Goal: Task Accomplishment & Management: Use online tool/utility

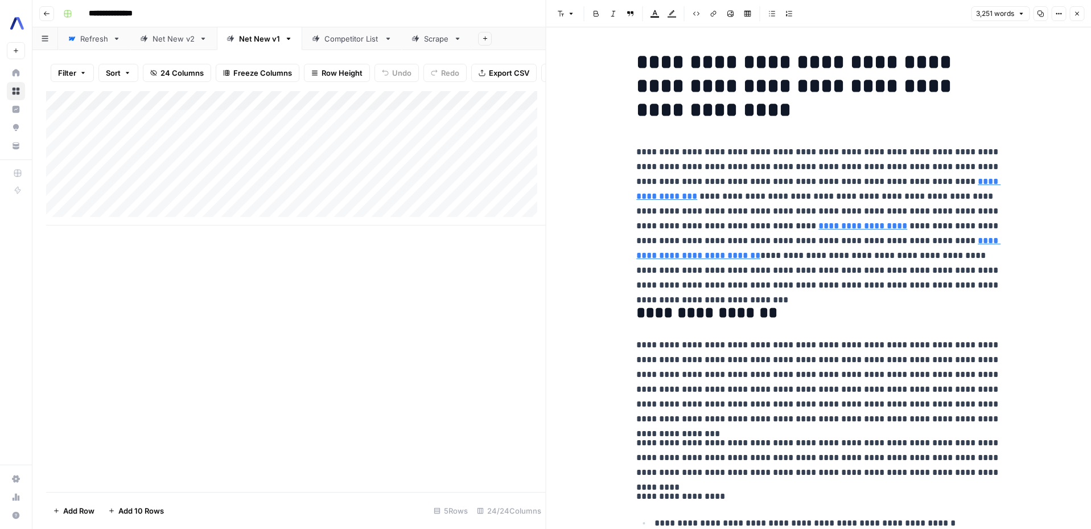
click at [736, 96] on h1 "**********" at bounding box center [818, 86] width 364 height 72
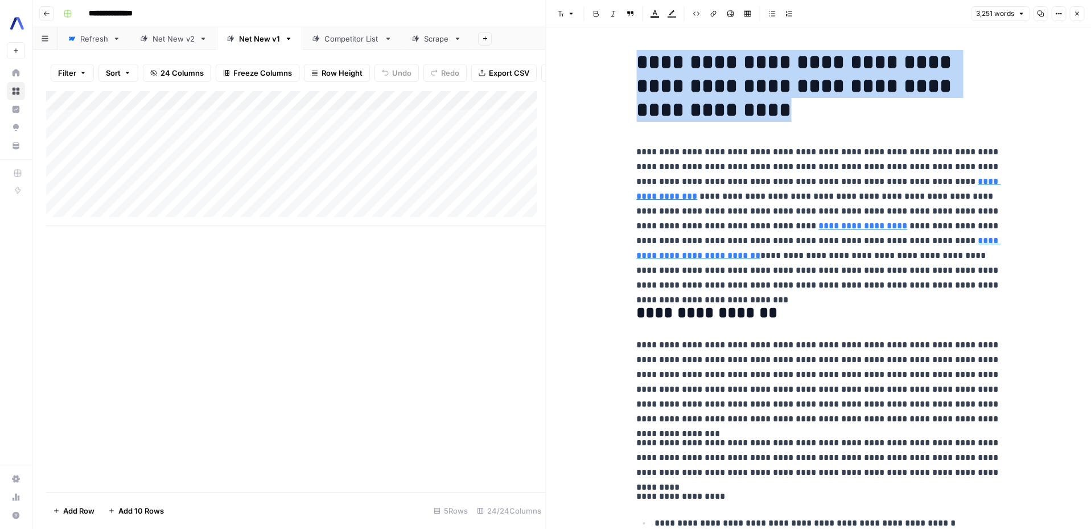
click at [736, 96] on h1 "**********" at bounding box center [818, 86] width 364 height 72
copy h1 "**********"
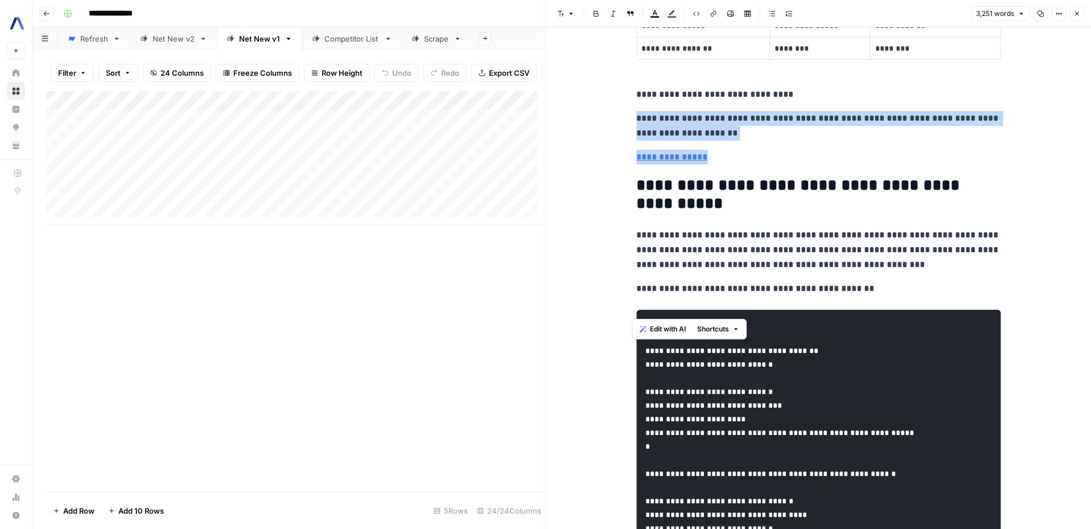
drag, startPoint x: 746, startPoint y: 314, endPoint x: 632, endPoint y: 257, distance: 127.3
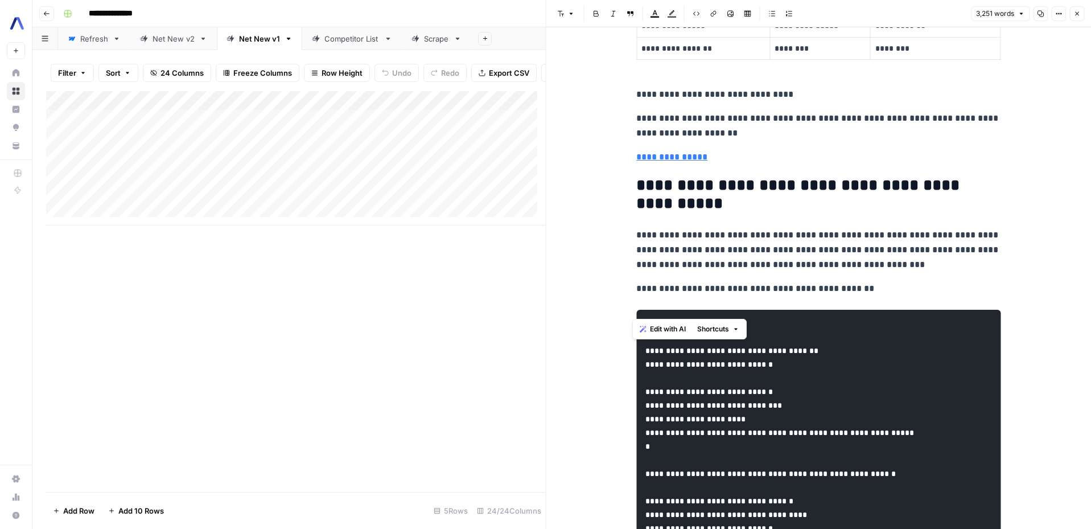
click at [657, 102] on p "**********" at bounding box center [818, 94] width 364 height 15
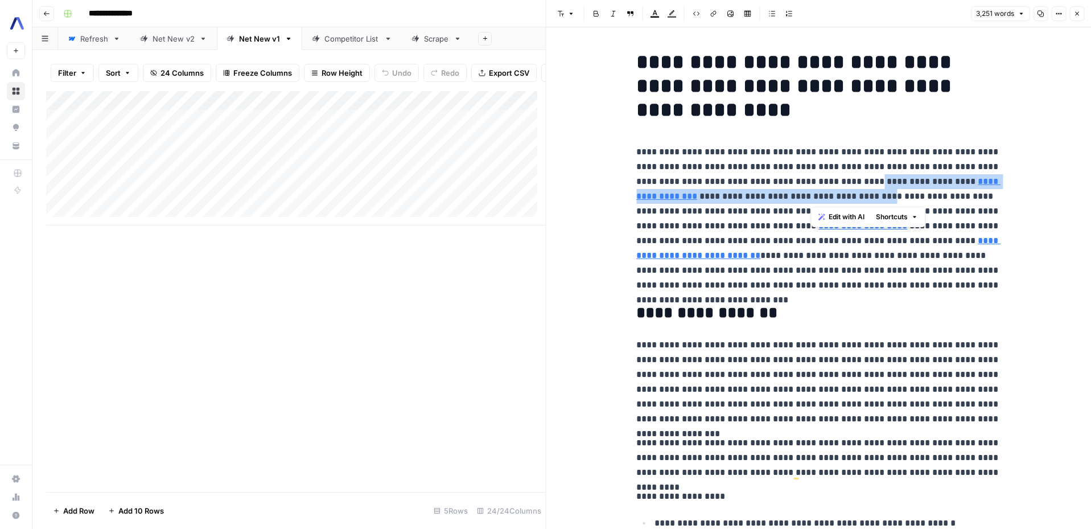
drag, startPoint x: 811, startPoint y: 180, endPoint x: 816, endPoint y: 202, distance: 21.8
click at [816, 202] on p "**********" at bounding box center [818, 219] width 364 height 148
click at [964, 199] on p "**********" at bounding box center [818, 219] width 364 height 148
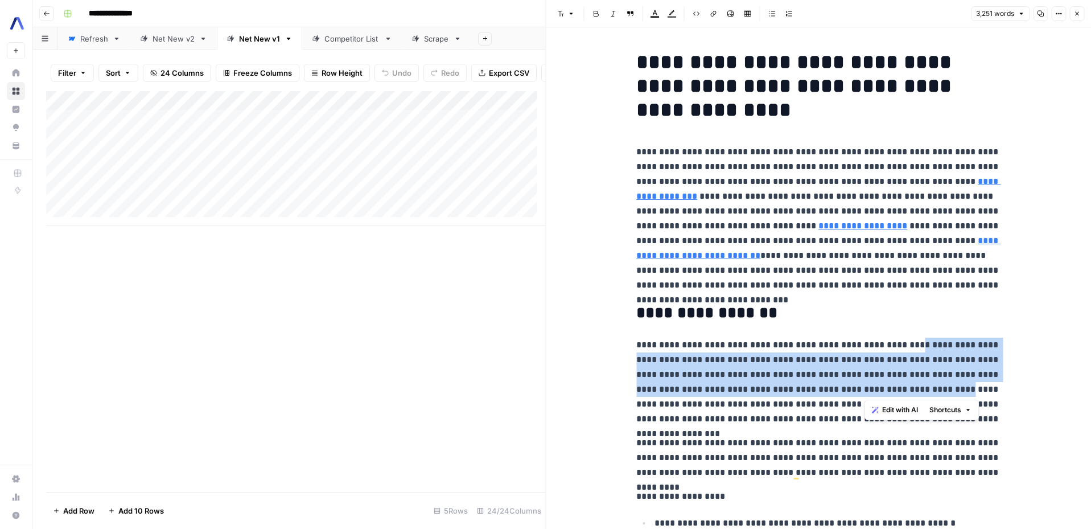
drag, startPoint x: 891, startPoint y: 346, endPoint x: 863, endPoint y: 387, distance: 49.9
click at [863, 387] on p "**********" at bounding box center [818, 382] width 364 height 89
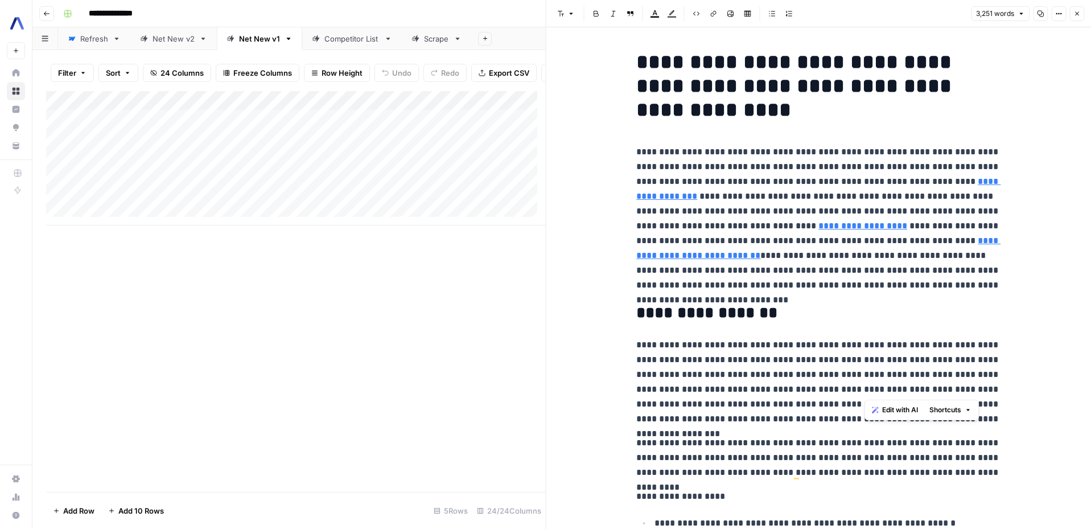
click at [805, 399] on p "**********" at bounding box center [818, 382] width 364 height 89
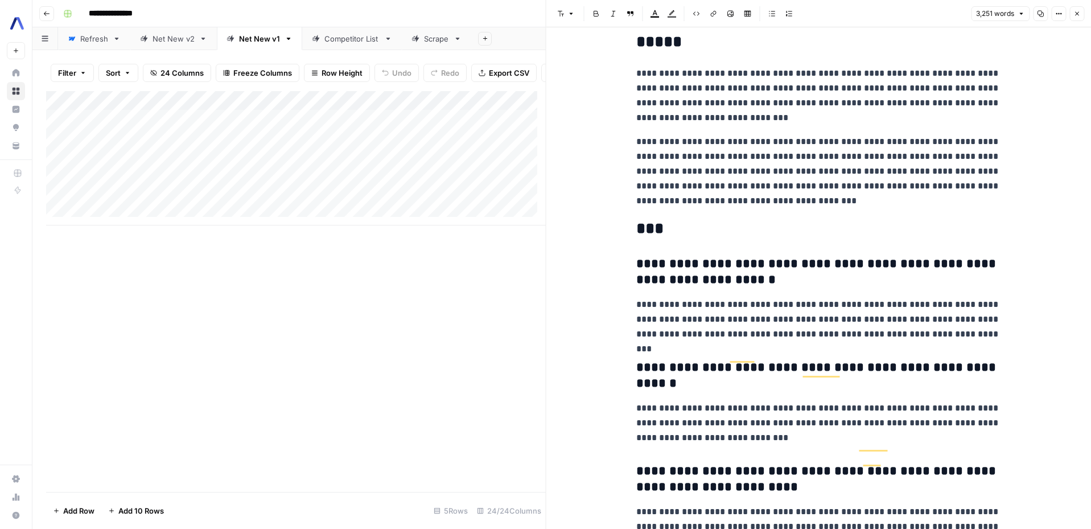
click at [753, 21] on p "**********" at bounding box center [818, 6] width 364 height 30
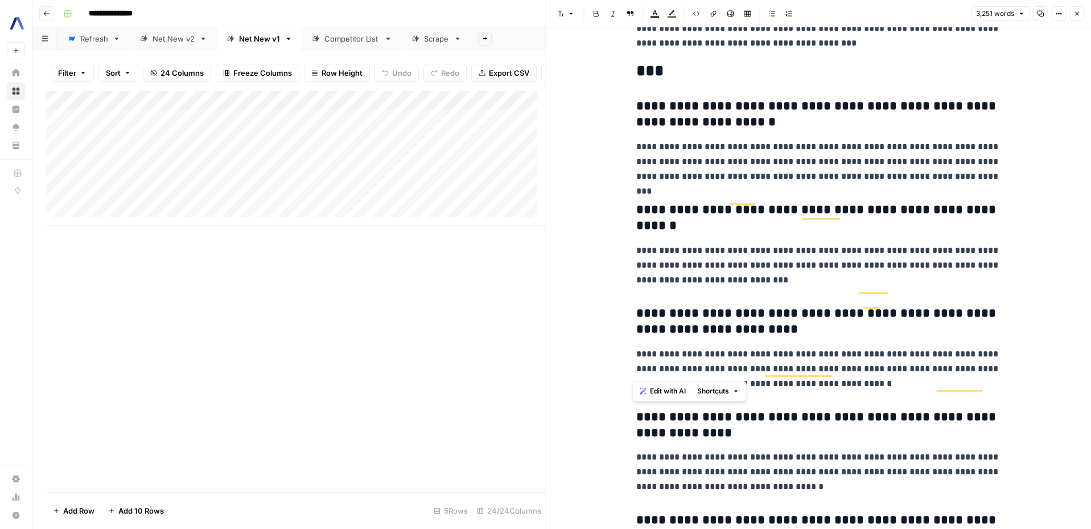
copy p "**********"
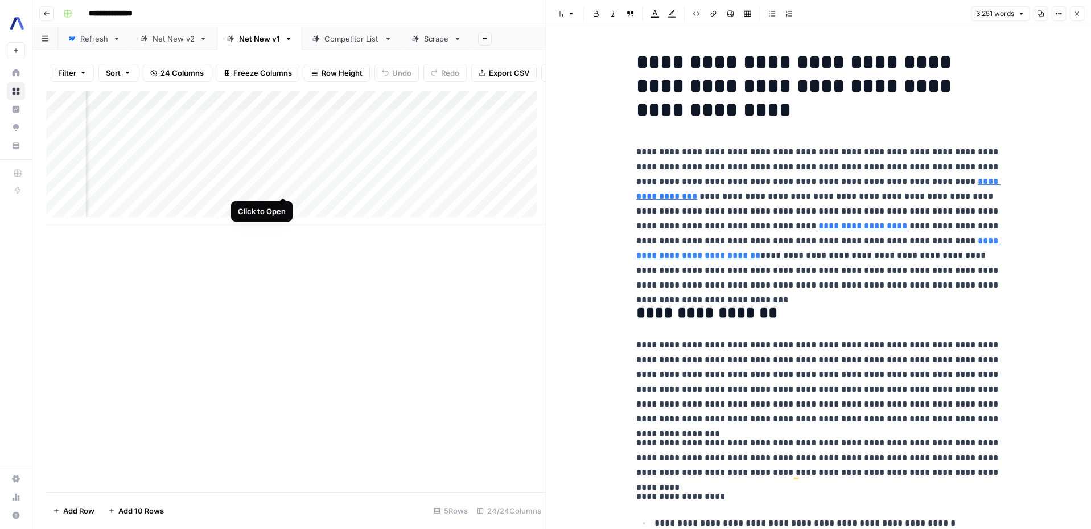
click at [282, 187] on div "Add Column" at bounding box center [296, 158] width 500 height 134
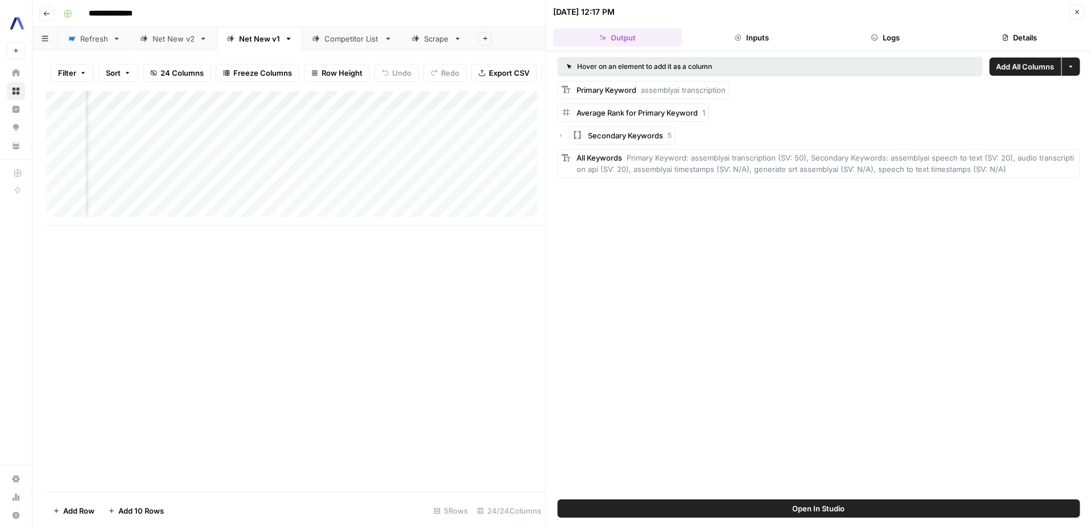
click at [1083, 13] on button "Close" at bounding box center [1077, 12] width 15 height 15
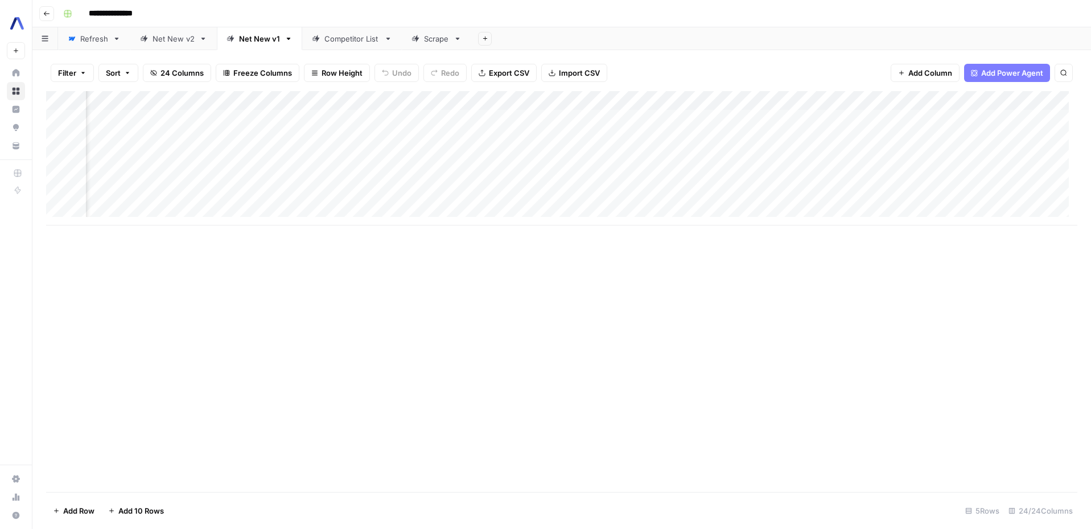
scroll to position [0, 346]
click at [496, 155] on div "Add Column" at bounding box center [562, 158] width 1032 height 134
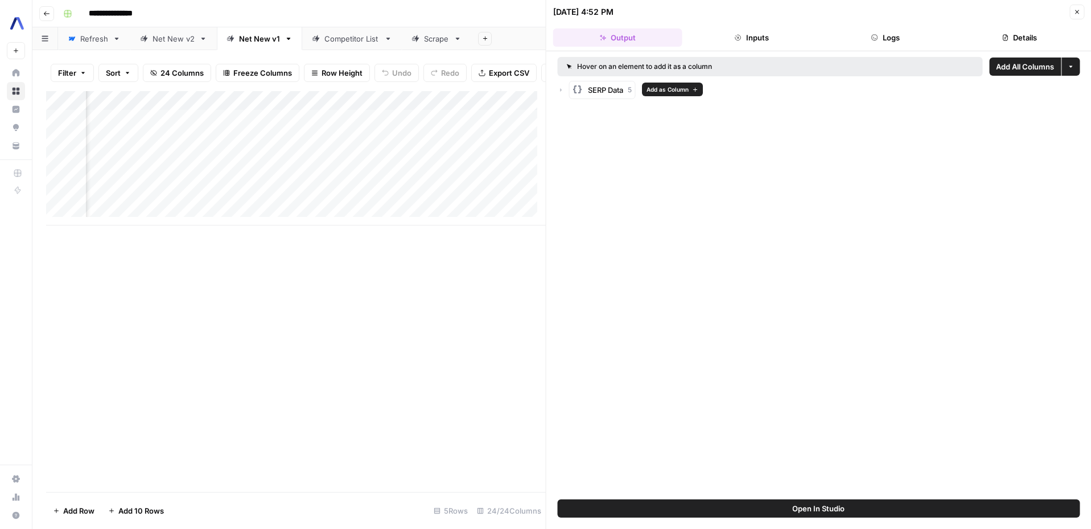
click at [627, 92] on div "SERP Data 5" at bounding box center [610, 89] width 44 height 11
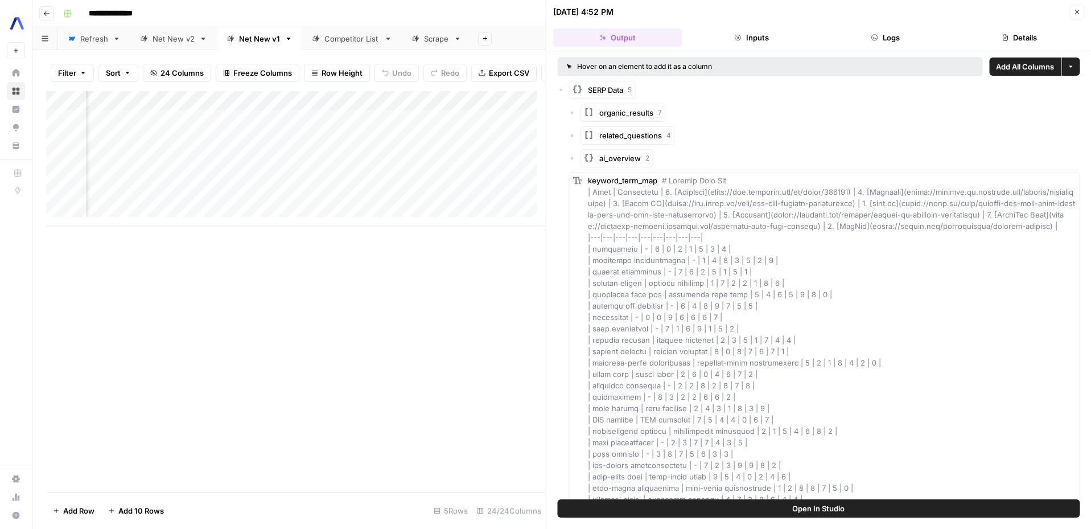
click at [744, 35] on button "Inputs" at bounding box center [751, 37] width 129 height 18
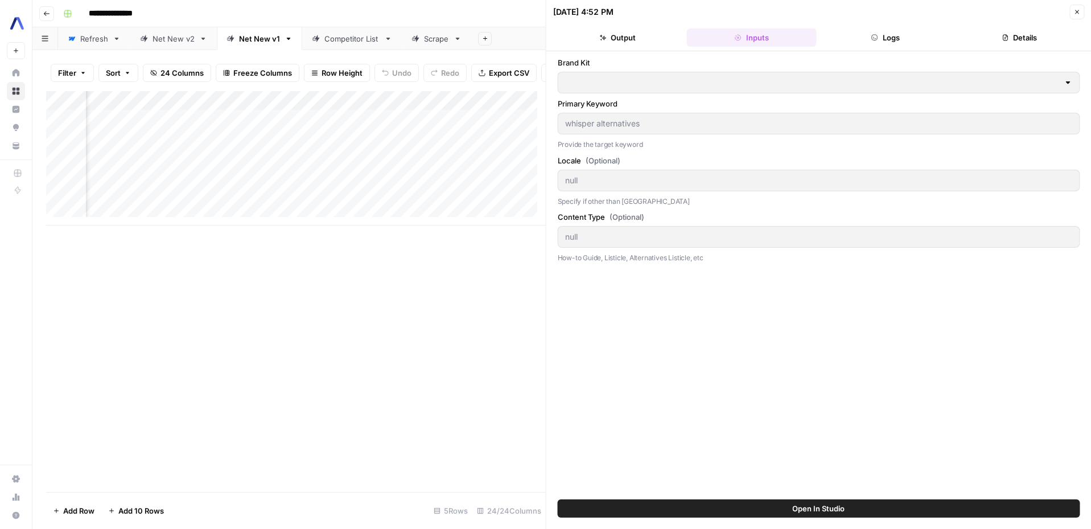
type input "AssemblyAI"
click at [627, 32] on button "Output" at bounding box center [617, 37] width 129 height 18
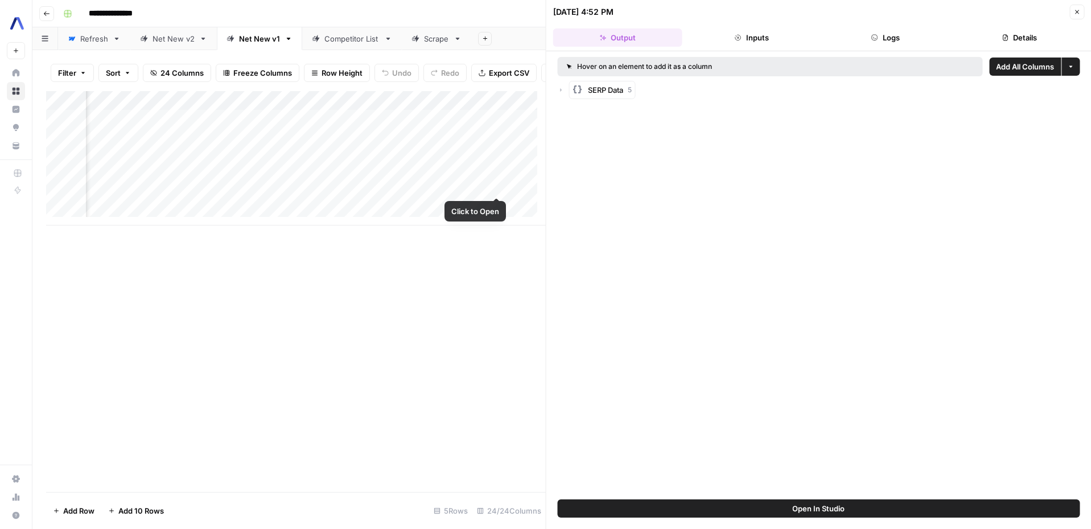
click at [496, 183] on div "Add Column" at bounding box center [296, 158] width 500 height 134
click at [772, 43] on button "Inputs" at bounding box center [751, 37] width 129 height 18
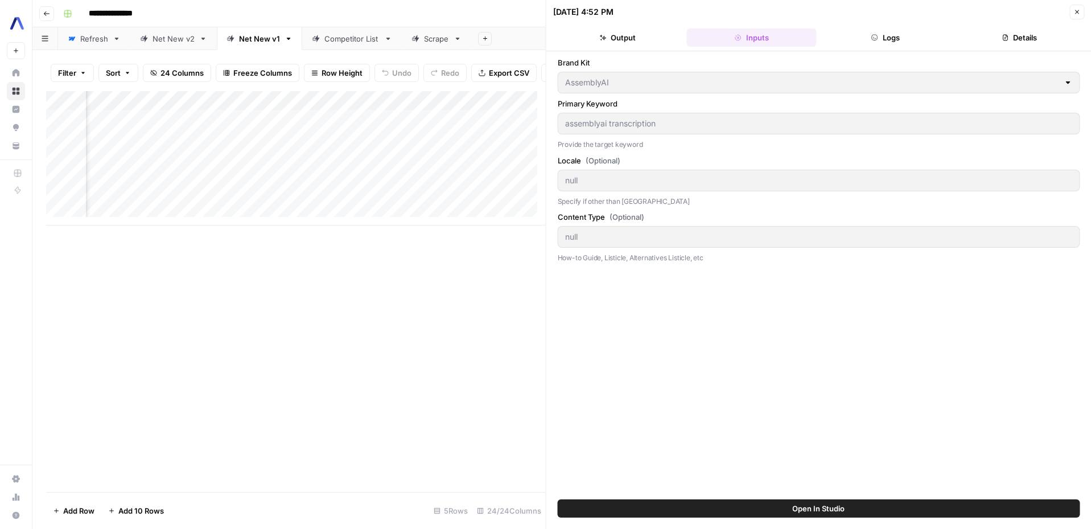
click at [619, 31] on button "Output" at bounding box center [617, 37] width 129 height 18
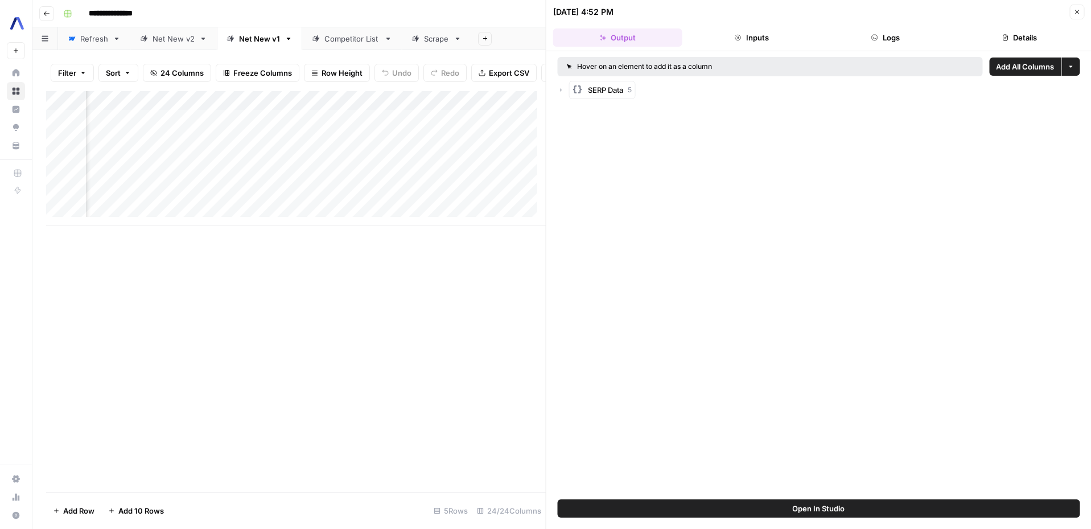
click at [626, 91] on div "SERP Data 5" at bounding box center [610, 89] width 44 height 11
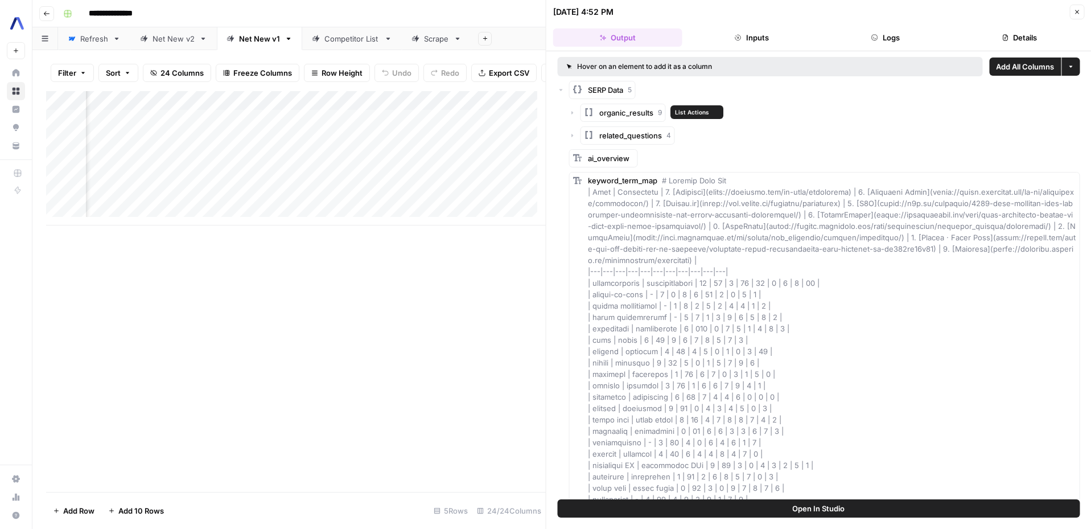
click at [587, 116] on rect "button" at bounding box center [589, 112] width 9 height 9
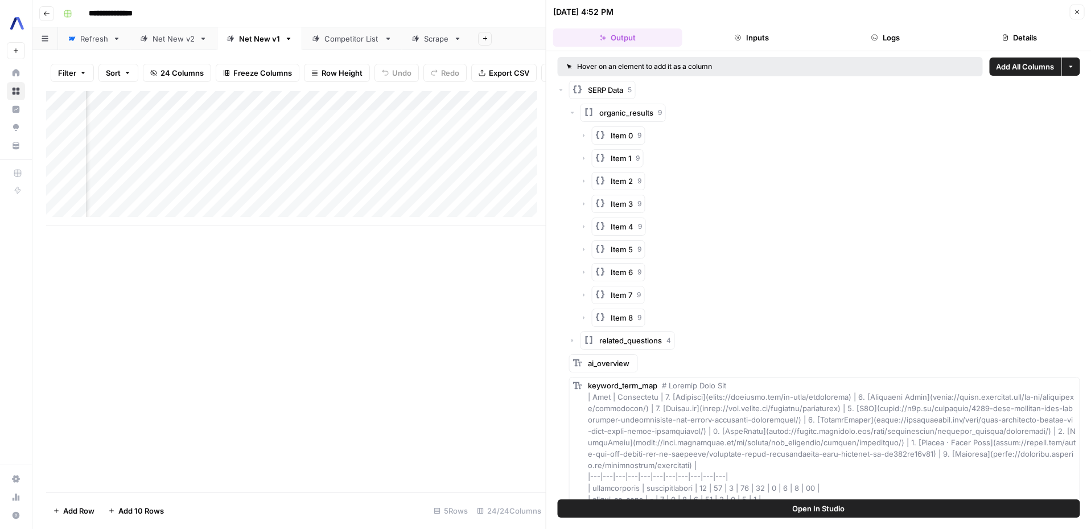
click at [587, 116] on rect "button" at bounding box center [589, 112] width 9 height 9
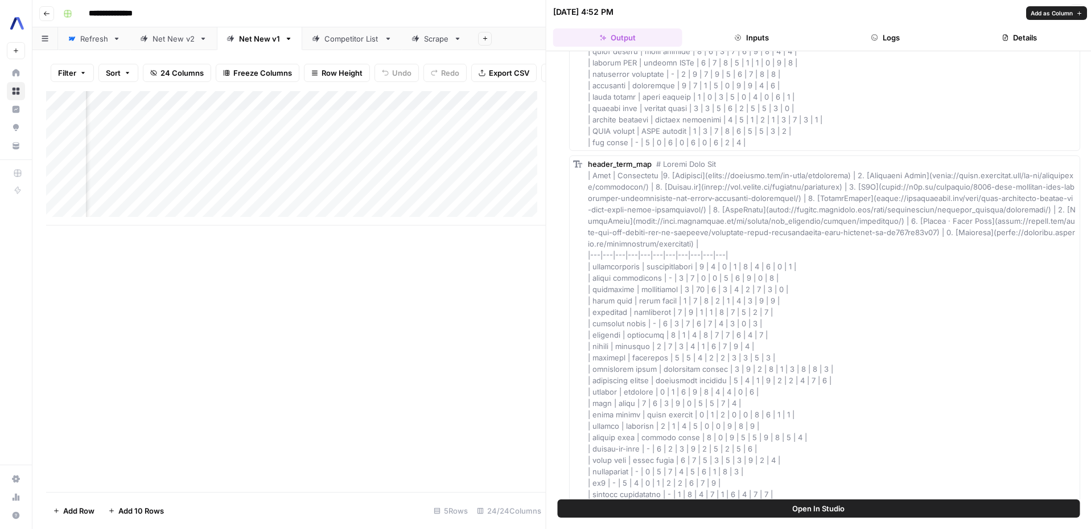
scroll to position [1414, 0]
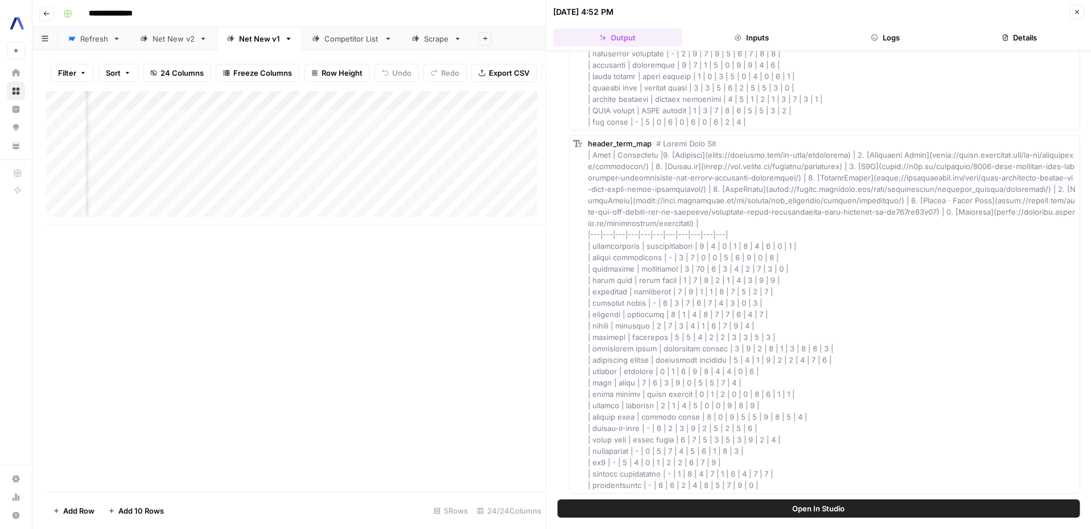
click at [769, 43] on button "Inputs" at bounding box center [751, 37] width 129 height 18
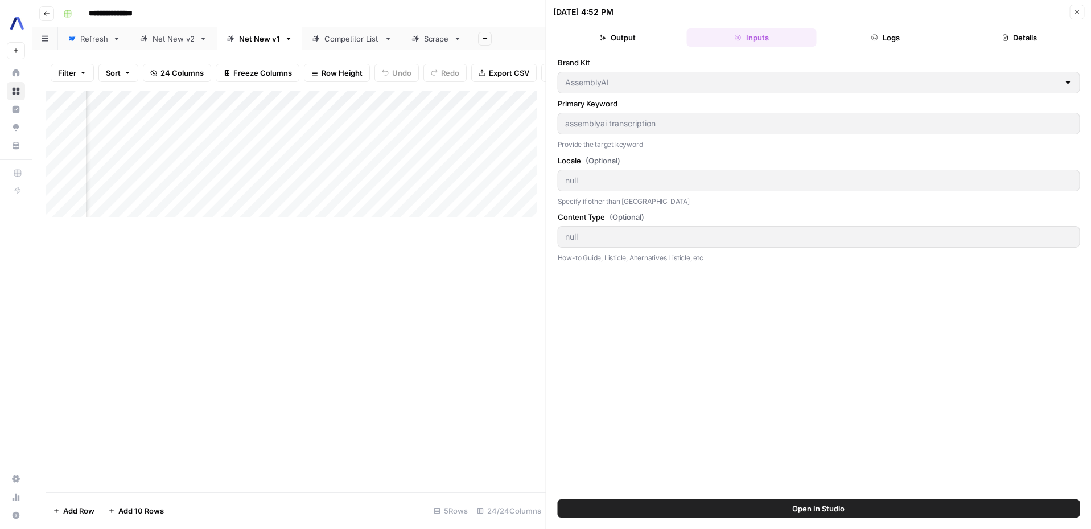
click at [864, 38] on button "Logs" at bounding box center [885, 37] width 129 height 18
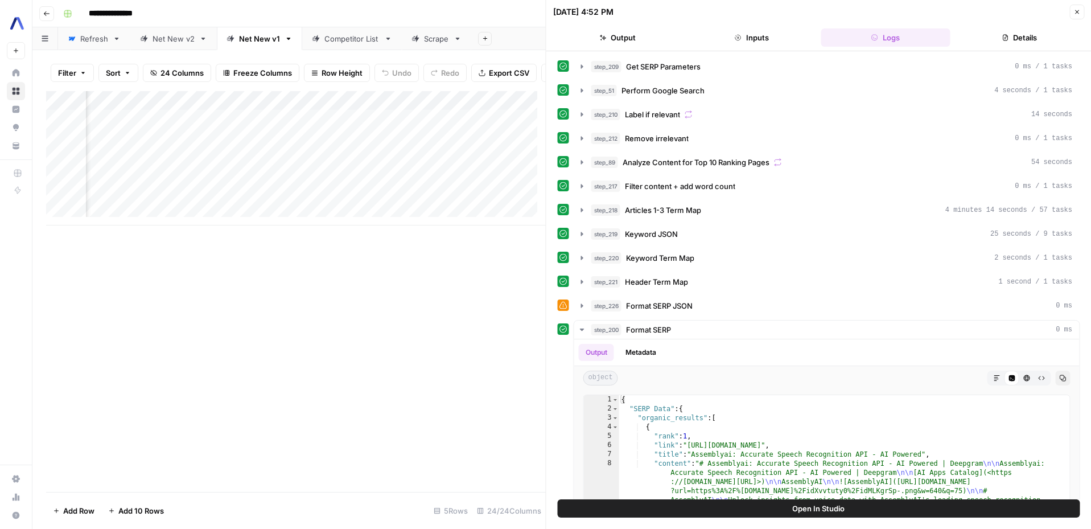
click at [643, 42] on button "Output" at bounding box center [617, 37] width 129 height 18
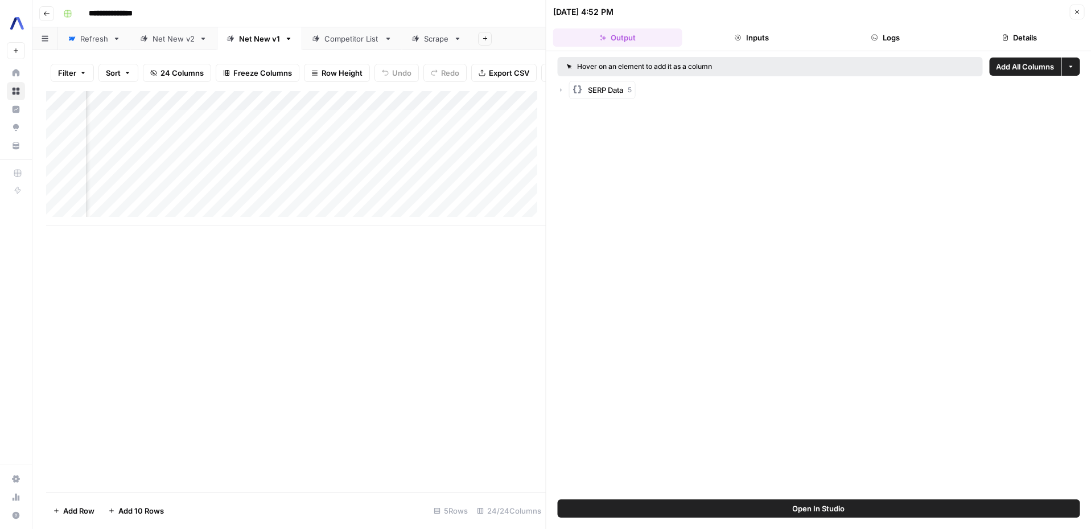
click at [902, 35] on button "Logs" at bounding box center [885, 37] width 129 height 18
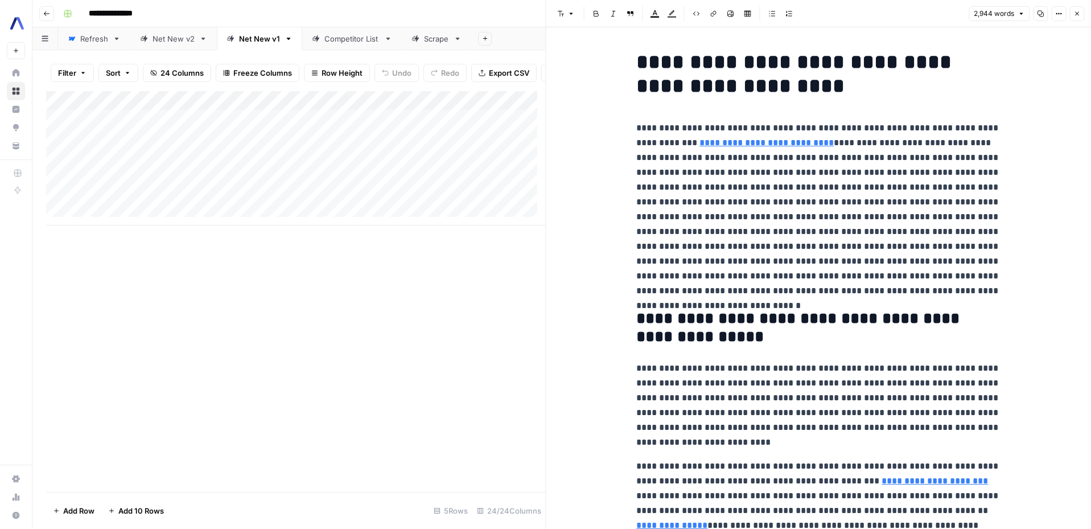
click at [788, 92] on h1 "**********" at bounding box center [818, 74] width 364 height 48
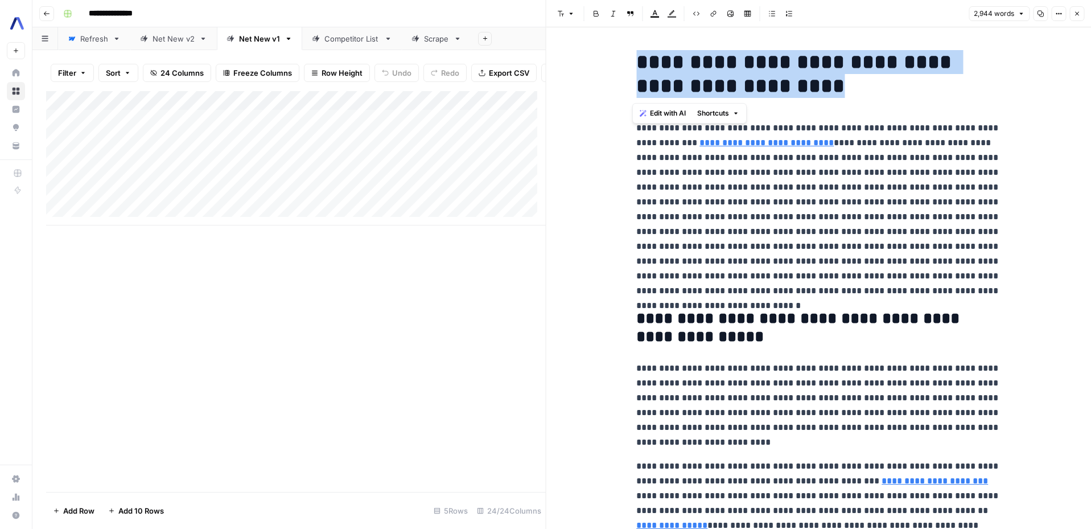
copy h1 "**********"
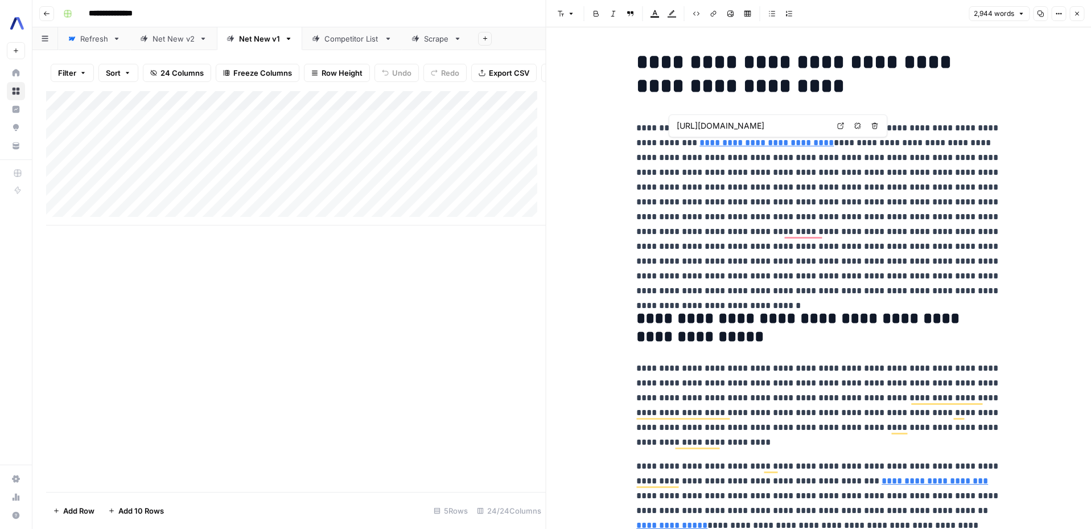
click at [730, 141] on link "**********" at bounding box center [767, 142] width 134 height 9
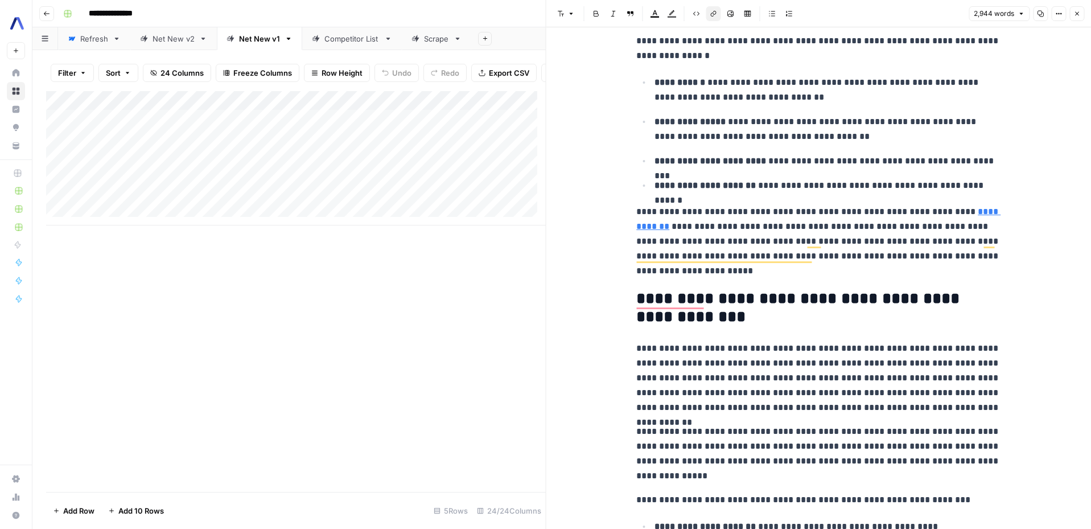
scroll to position [2032, 0]
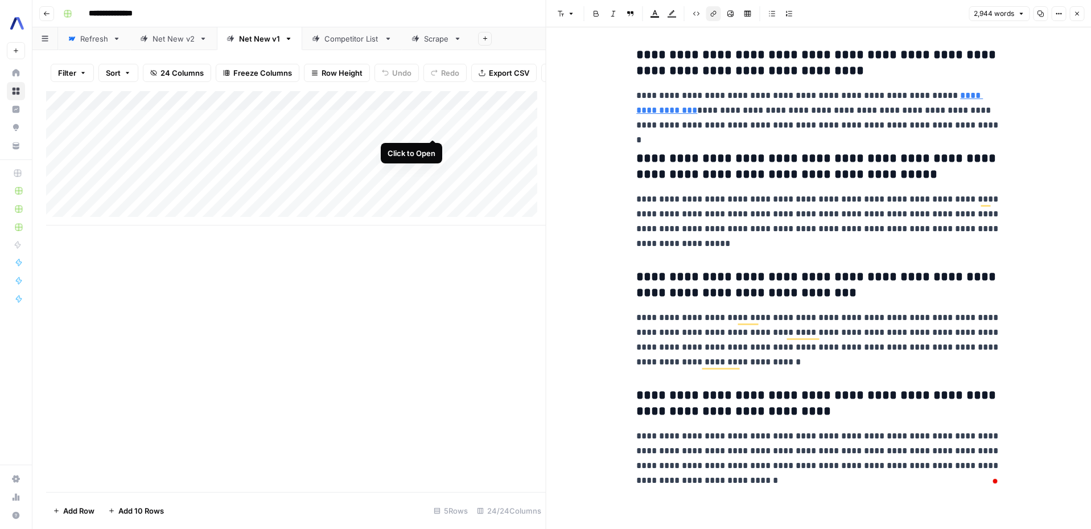
click at [429, 127] on div "Add Column" at bounding box center [296, 158] width 500 height 134
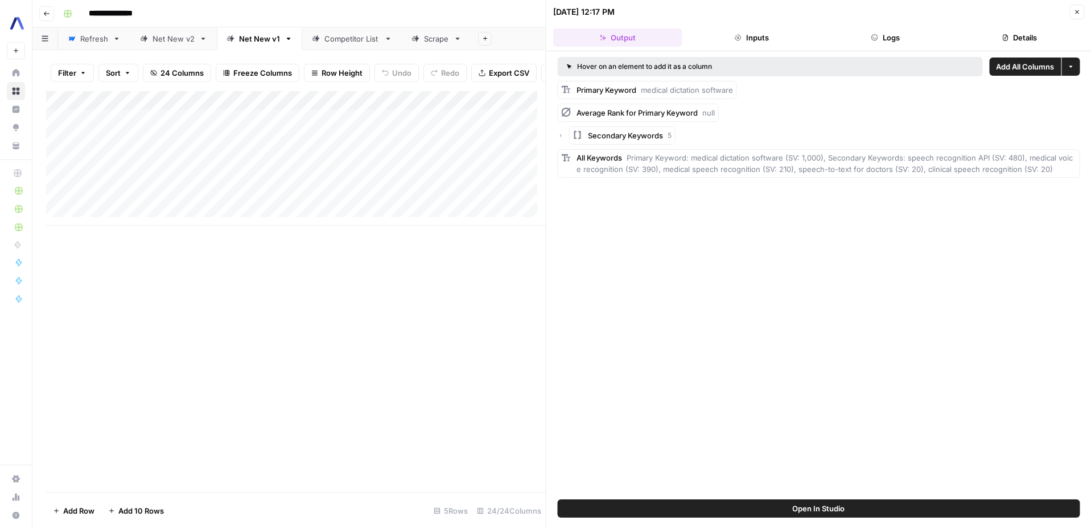
click at [672, 91] on span "medical dictation software" at bounding box center [687, 89] width 92 height 9
click at [1081, 11] on button "Close" at bounding box center [1077, 12] width 15 height 15
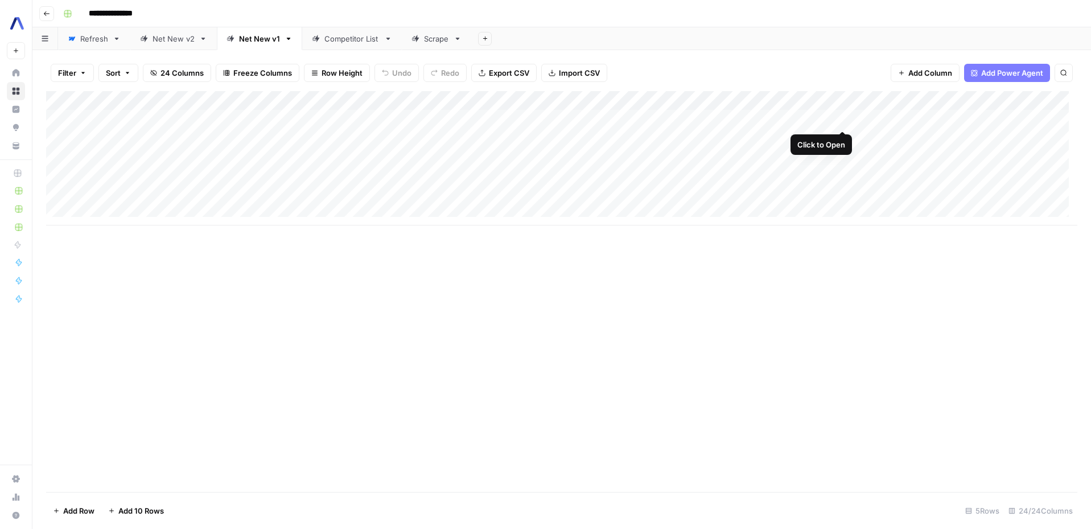
click at [847, 118] on div "Add Column" at bounding box center [562, 158] width 1032 height 134
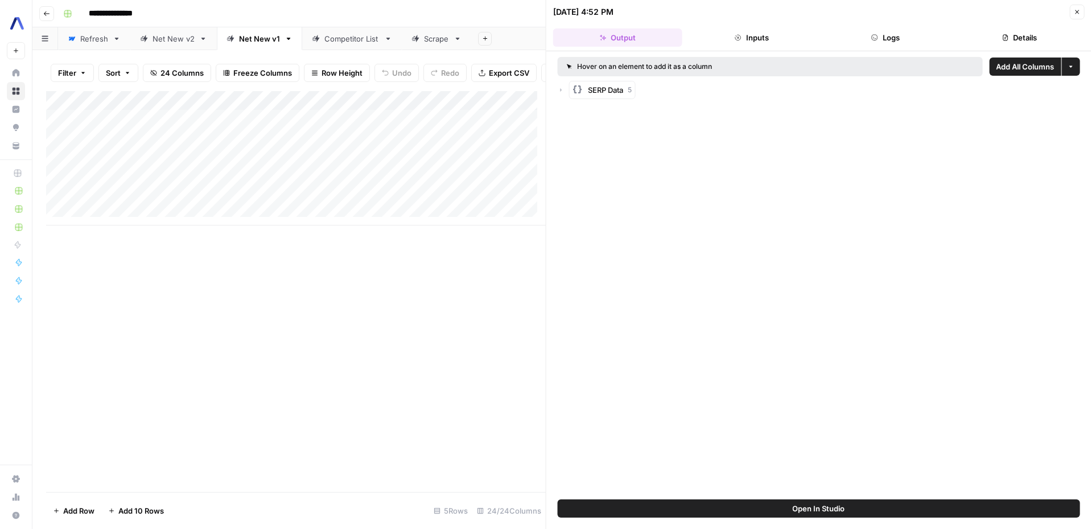
click at [572, 88] on icon "button" at bounding box center [577, 89] width 11 height 11
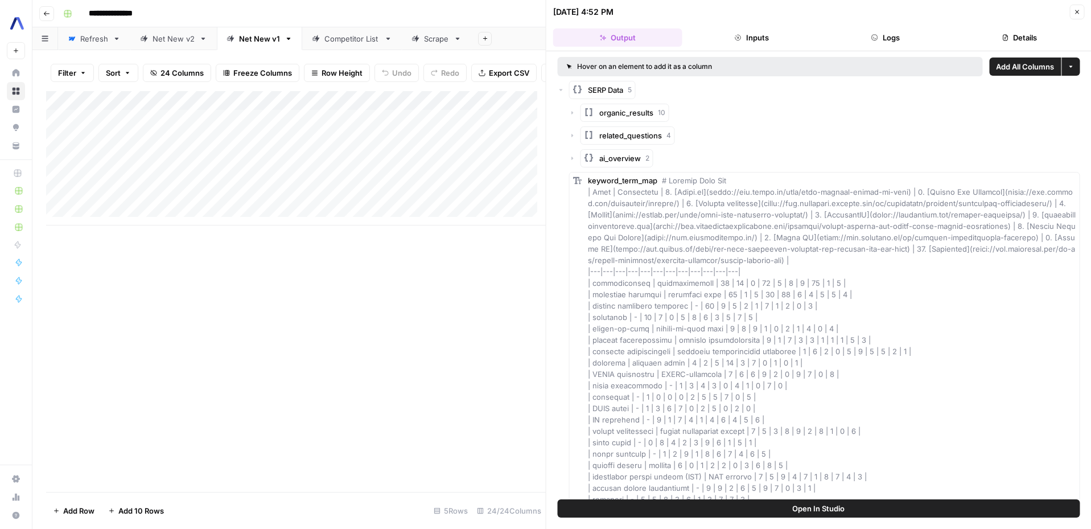
click at [572, 88] on icon "button" at bounding box center [577, 89] width 11 height 11
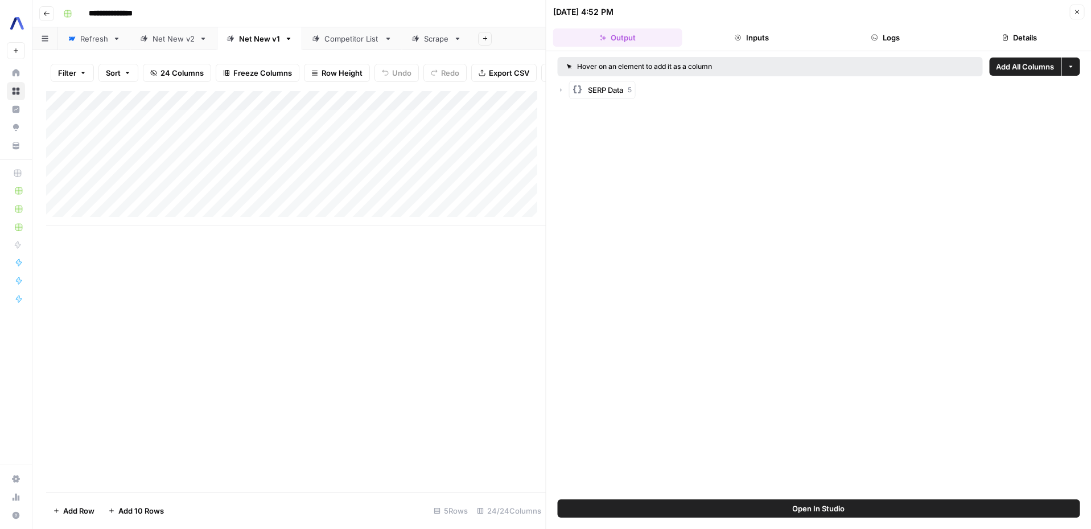
click at [172, 146] on div "Add Column" at bounding box center [296, 158] width 500 height 134
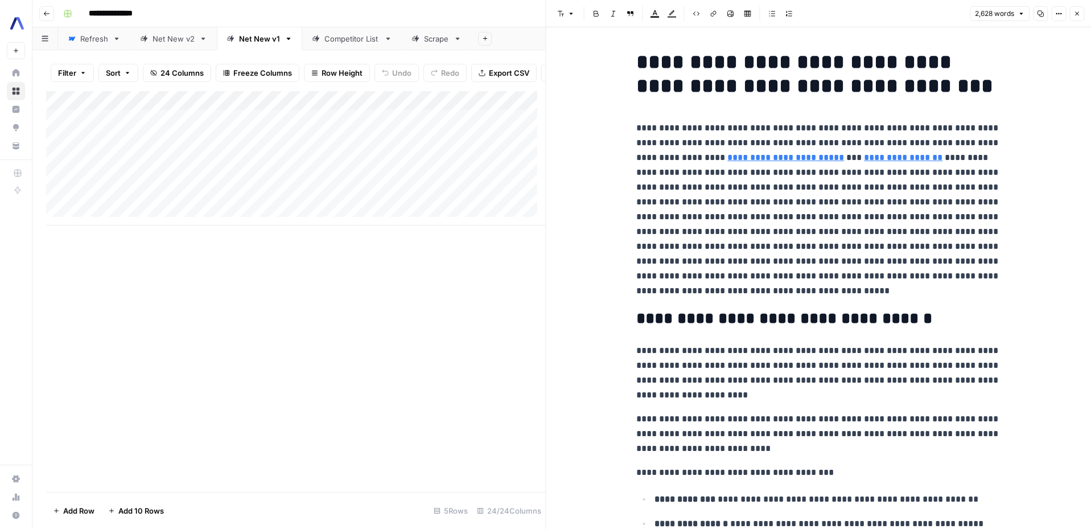
click at [832, 75] on h1 "**********" at bounding box center [818, 74] width 364 height 48
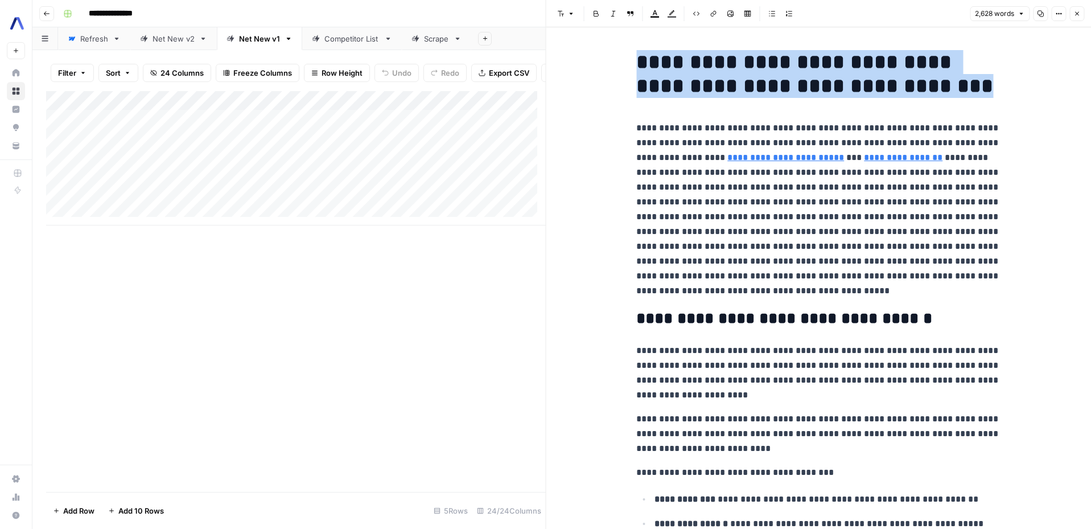
click at [832, 75] on h1 "**********" at bounding box center [818, 74] width 364 height 48
copy h1 "**********"
click at [432, 146] on div "Add Column" at bounding box center [296, 158] width 500 height 134
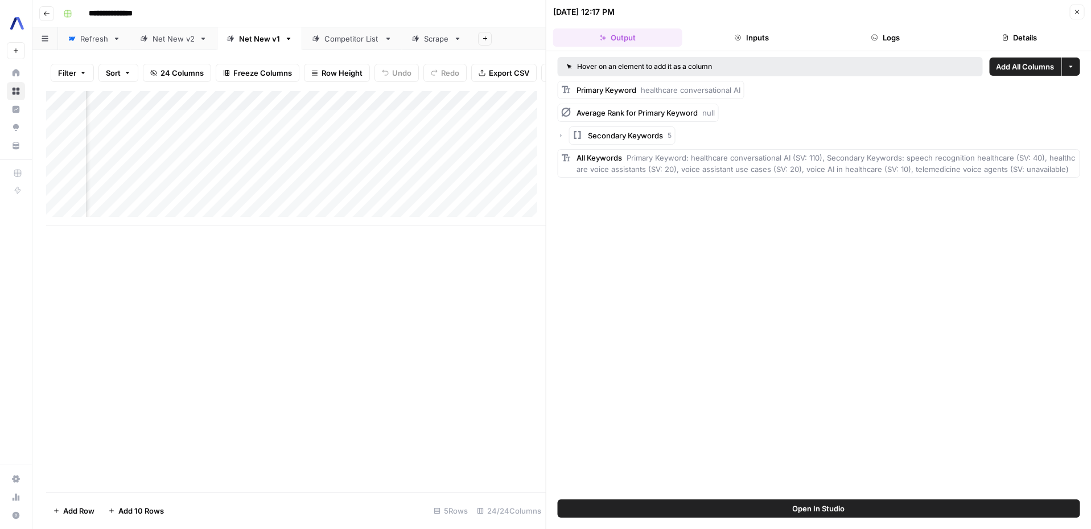
scroll to position [0, 758]
click at [291, 149] on div "Add Column" at bounding box center [296, 158] width 500 height 134
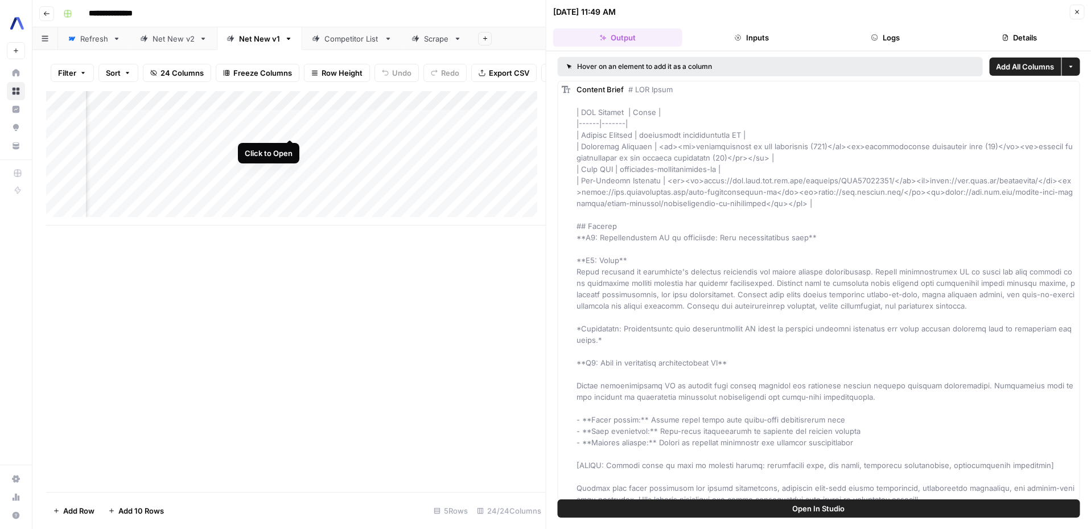
click at [287, 129] on div "Add Column" at bounding box center [296, 158] width 500 height 134
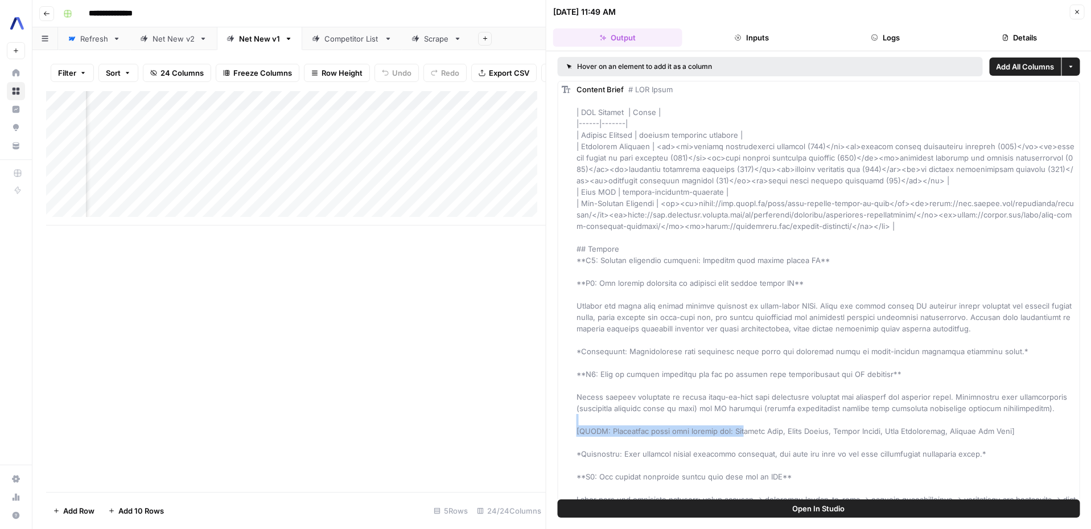
drag, startPoint x: 692, startPoint y: 423, endPoint x: 744, endPoint y: 427, distance: 52.5
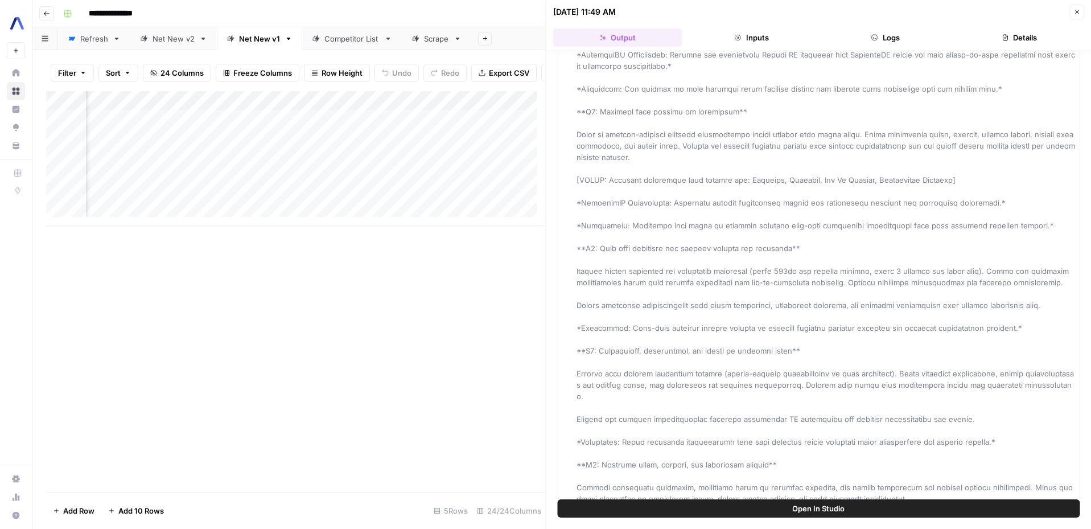
scroll to position [760, 0]
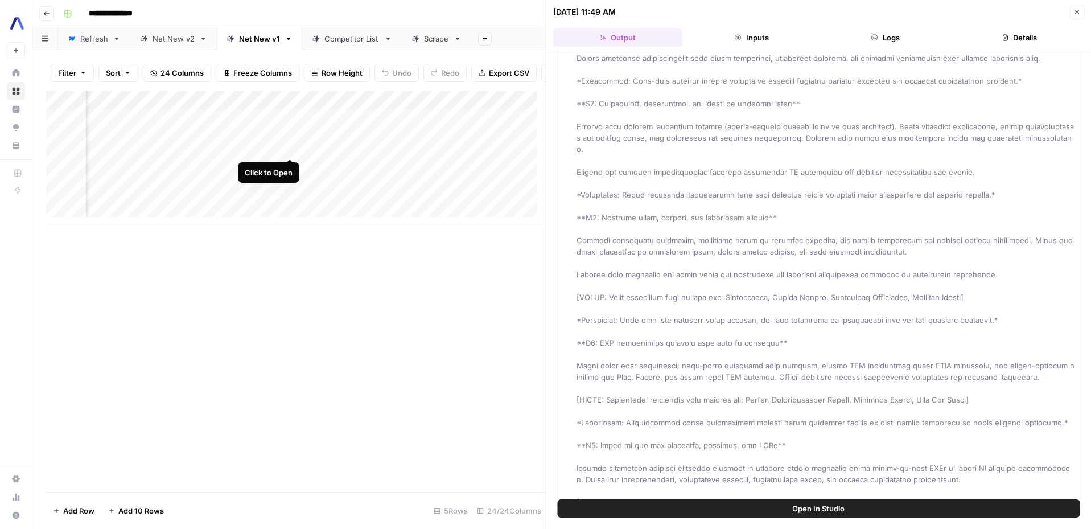
click at [288, 145] on div "Add Column" at bounding box center [296, 158] width 500 height 134
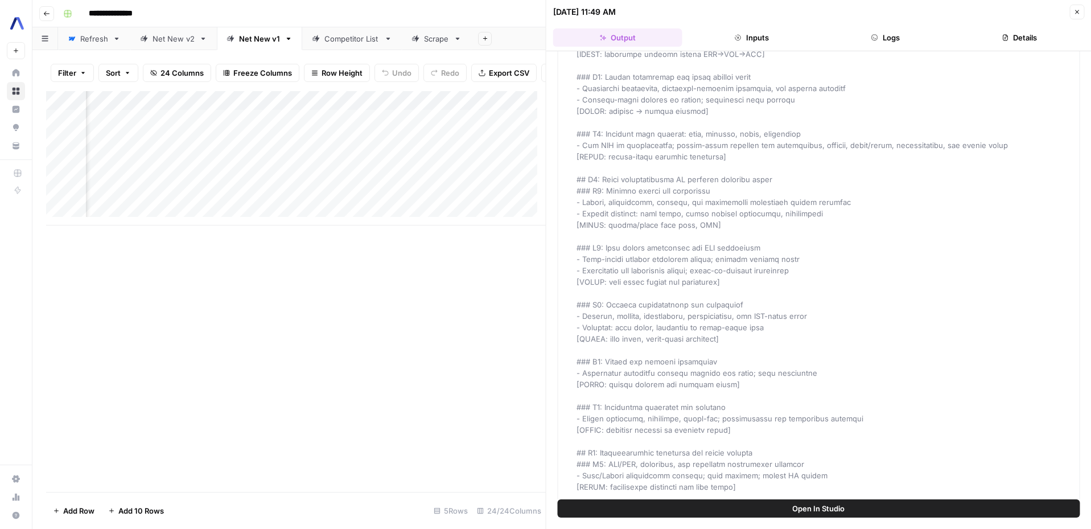
scroll to position [0, 1733]
click at [458, 147] on div "Add Column" at bounding box center [296, 158] width 500 height 134
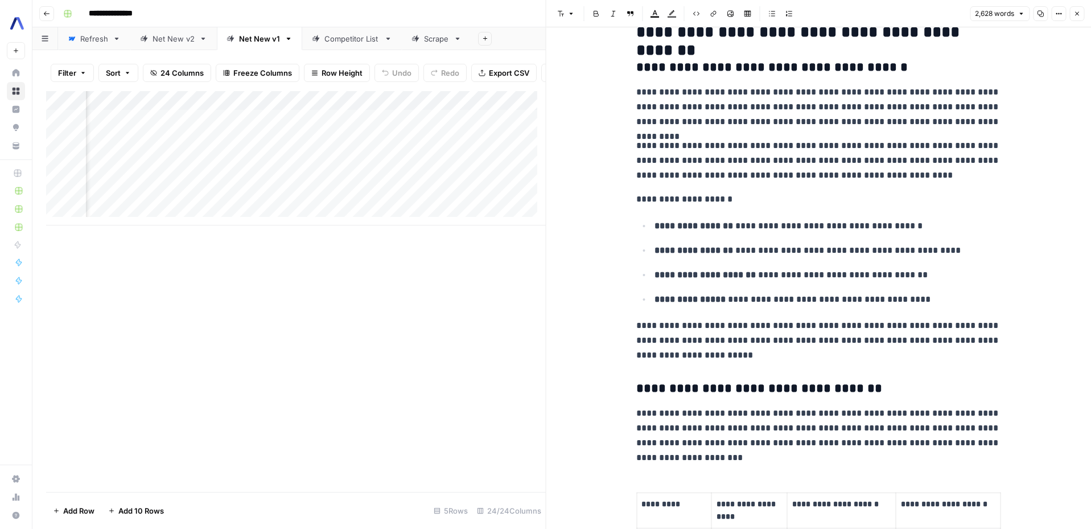
scroll to position [1085, 0]
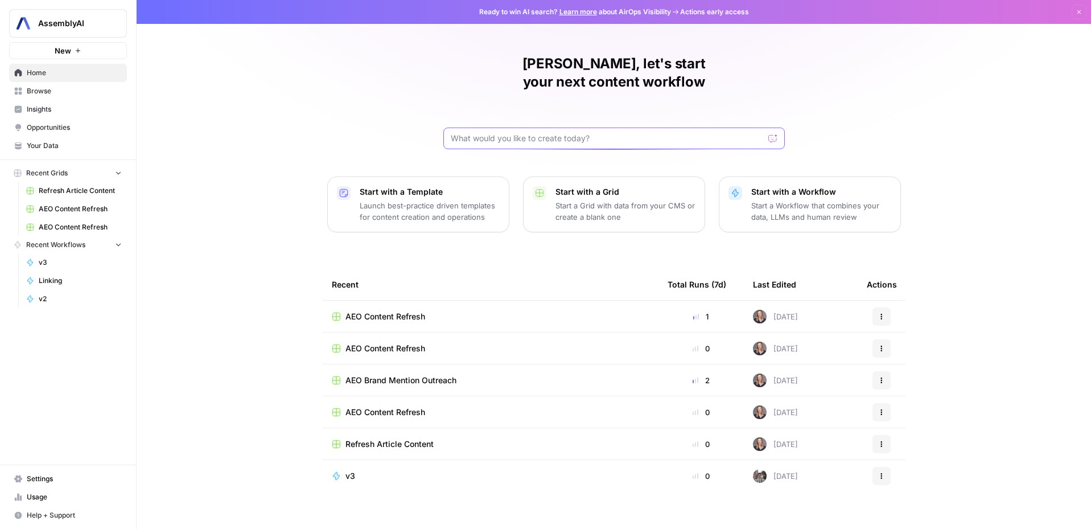
click at [508, 133] on input "text" at bounding box center [607, 138] width 313 height 11
click at [386, 311] on span "AEO Content Refresh" at bounding box center [386, 316] width 80 height 11
click at [507, 133] on input "text" at bounding box center [607, 138] width 313 height 11
click at [63, 123] on span "Opportunities" at bounding box center [74, 127] width 95 height 10
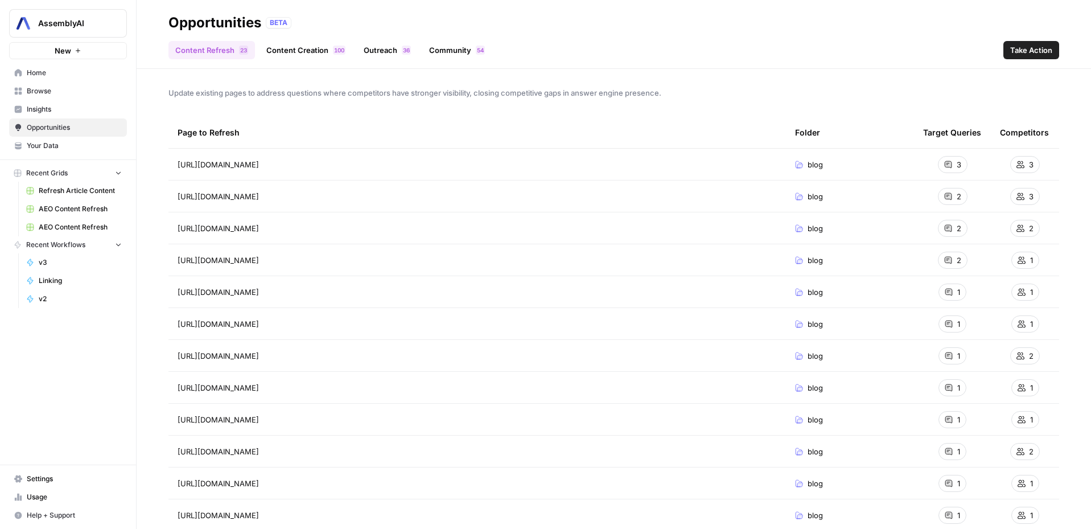
click at [406, 46] on span "6" at bounding box center [407, 50] width 3 height 9
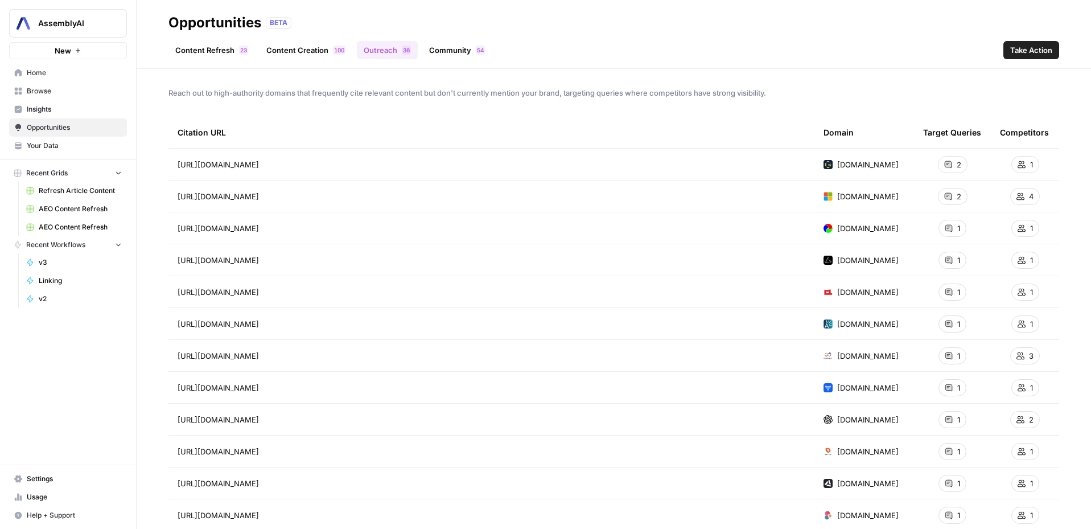
click at [467, 51] on link "Community 4 5" at bounding box center [456, 50] width 69 height 18
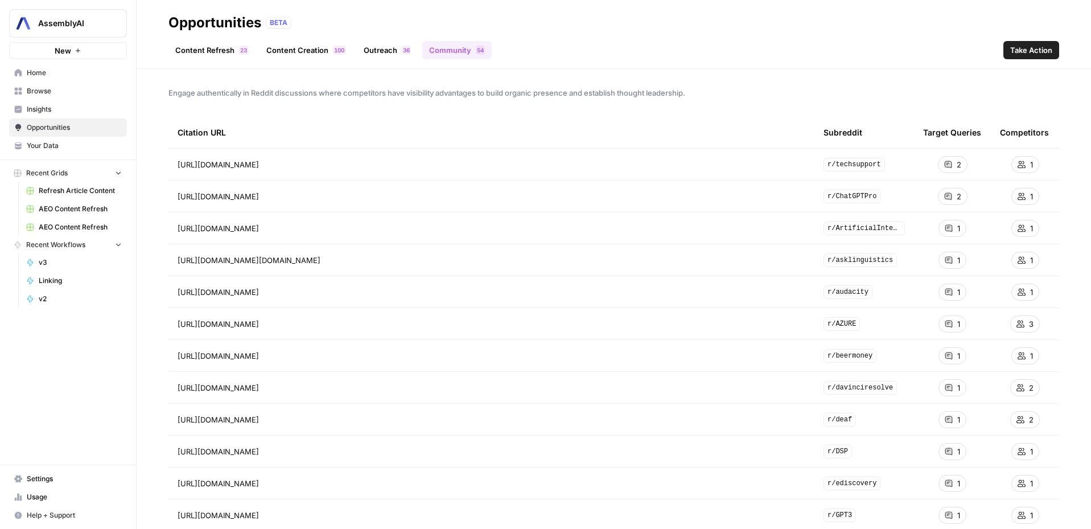
click at [1040, 54] on span "Take Action" at bounding box center [1032, 49] width 42 height 11
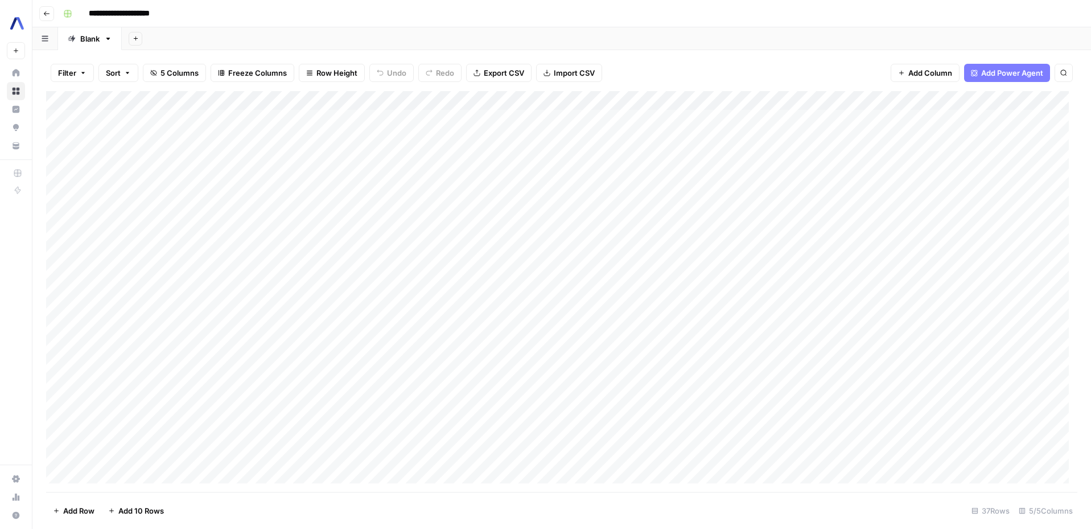
click at [449, 102] on div "Add Column" at bounding box center [562, 291] width 1032 height 401
click at [473, 129] on span "All Rows" at bounding box center [490, 126] width 72 height 11
click at [432, 118] on div "Add Column" at bounding box center [562, 291] width 1032 height 401
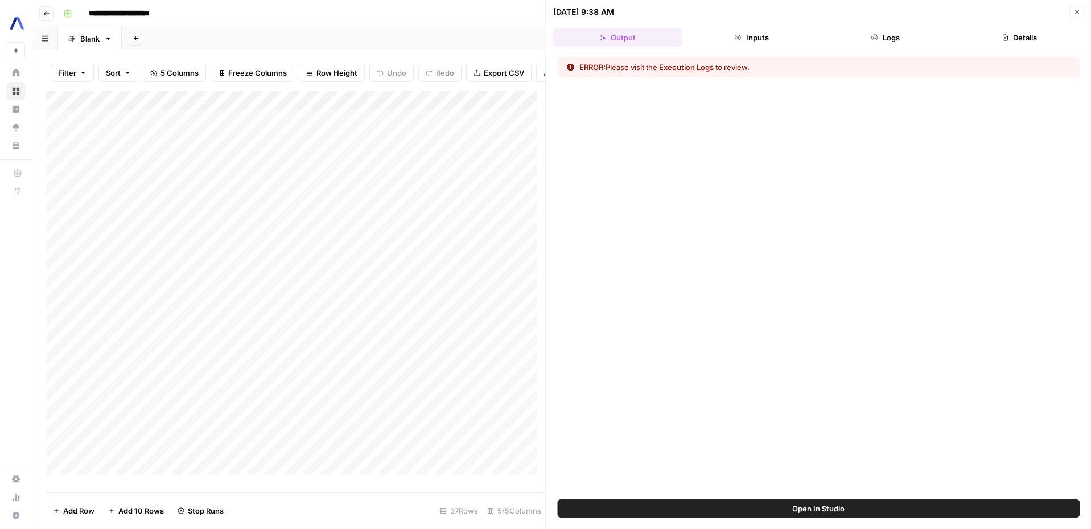
click at [680, 68] on button "Execution Logs" at bounding box center [686, 66] width 55 height 11
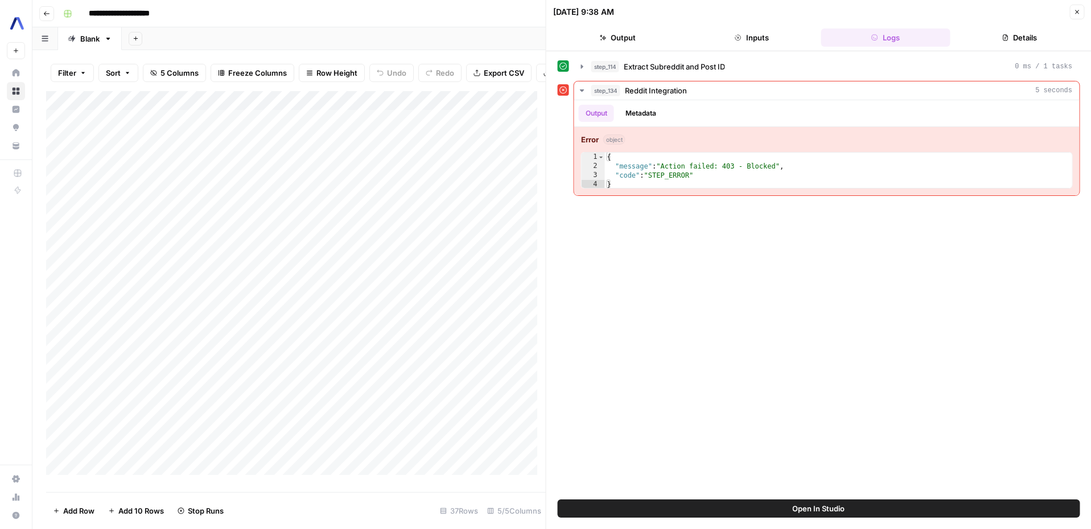
click at [1076, 10] on icon "button" at bounding box center [1077, 12] width 7 height 7
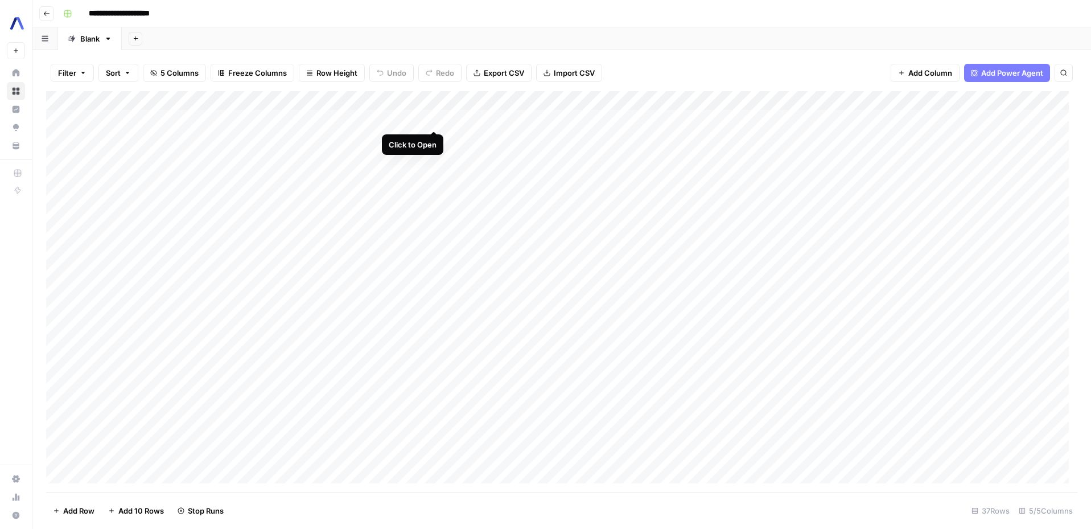
click at [433, 118] on div "Add Column" at bounding box center [562, 291] width 1032 height 401
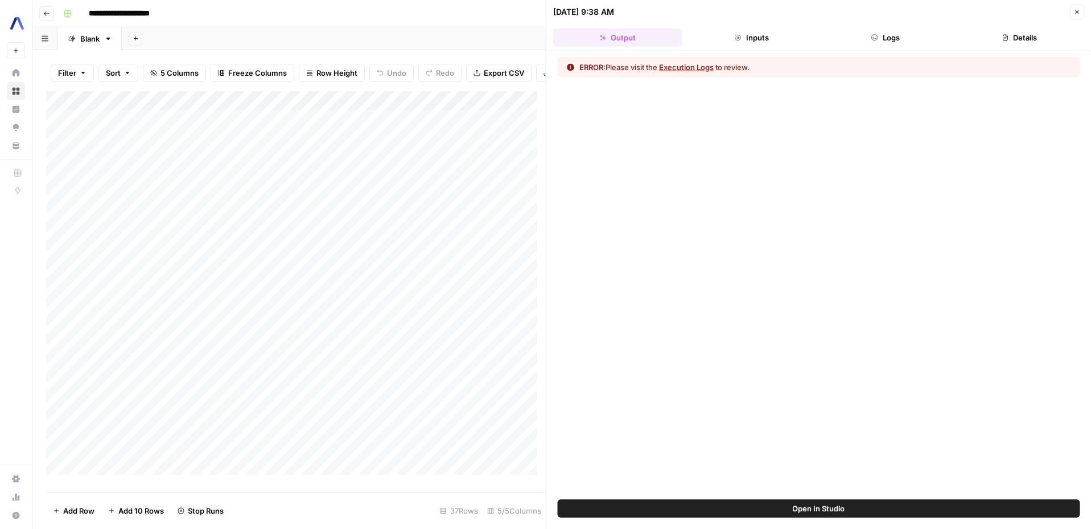
click at [691, 69] on button "Execution Logs" at bounding box center [686, 66] width 55 height 11
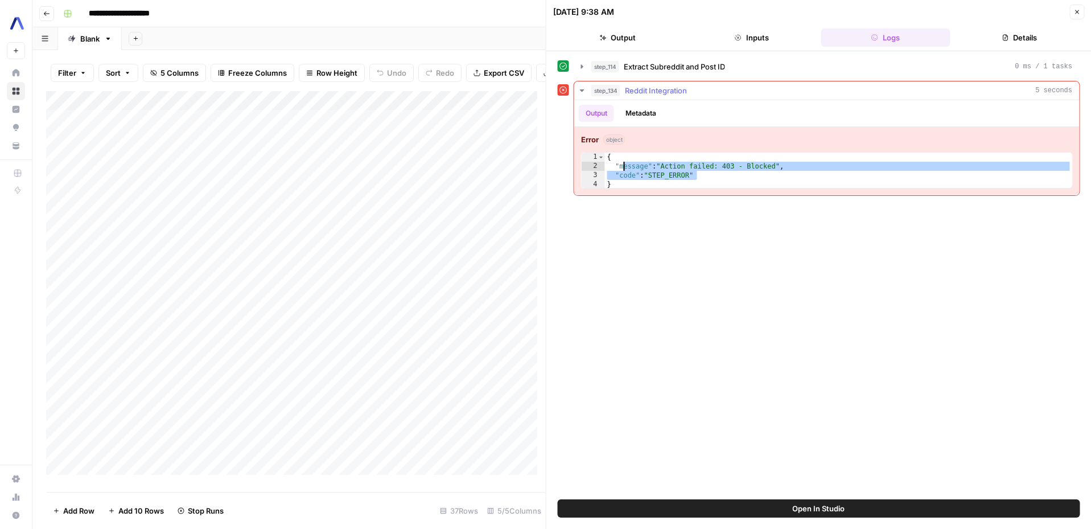
drag, startPoint x: 720, startPoint y: 179, endPoint x: 622, endPoint y: 164, distance: 99.0
click at [622, 164] on div "{ "message" : "Action failed: 403 - Blocked" , "code" : "STEP_ERROR" }" at bounding box center [838, 180] width 467 height 55
type textarea "**********"
click at [639, 218] on div "**********" at bounding box center [819, 275] width 523 height 437
click at [1071, 17] on button "Close" at bounding box center [1077, 12] width 15 height 15
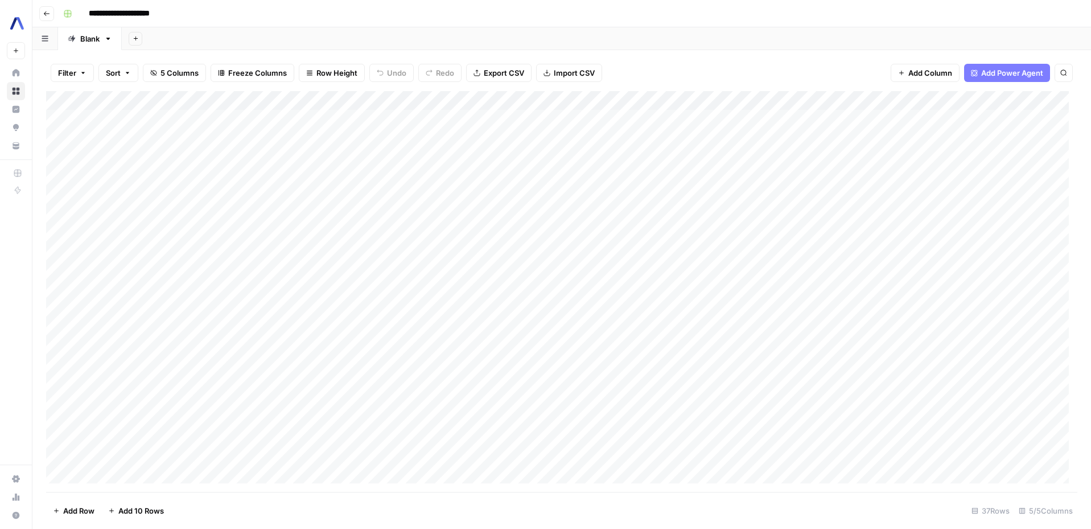
click at [388, 117] on div "Add Column" at bounding box center [562, 291] width 1032 height 401
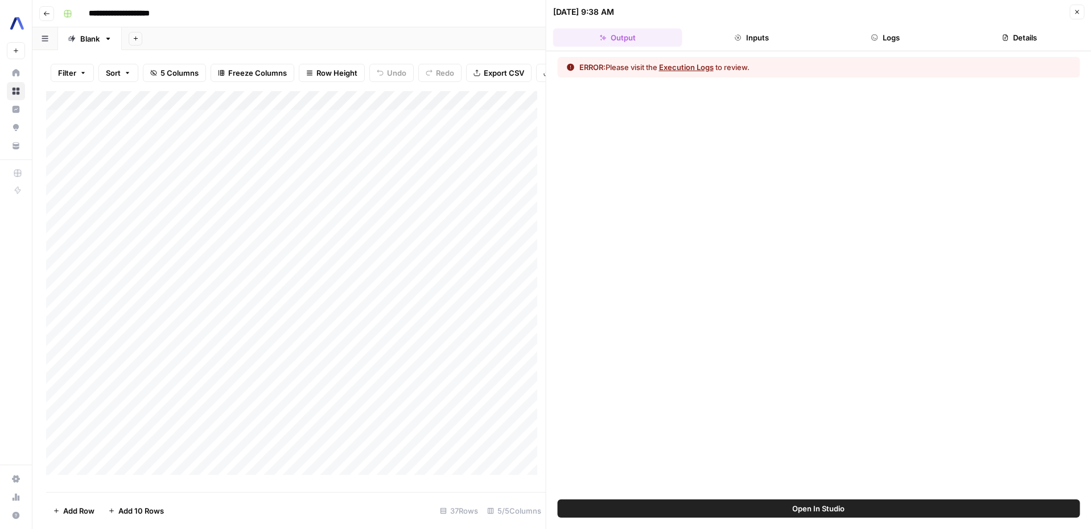
click at [688, 66] on button "Execution Logs" at bounding box center [686, 66] width 55 height 11
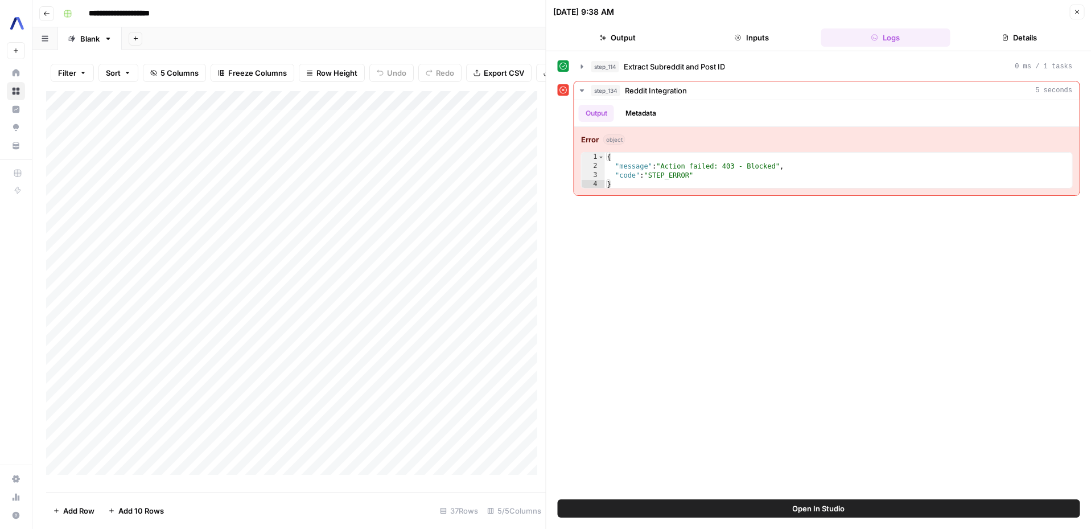
click at [1083, 9] on button "Close" at bounding box center [1077, 12] width 15 height 15
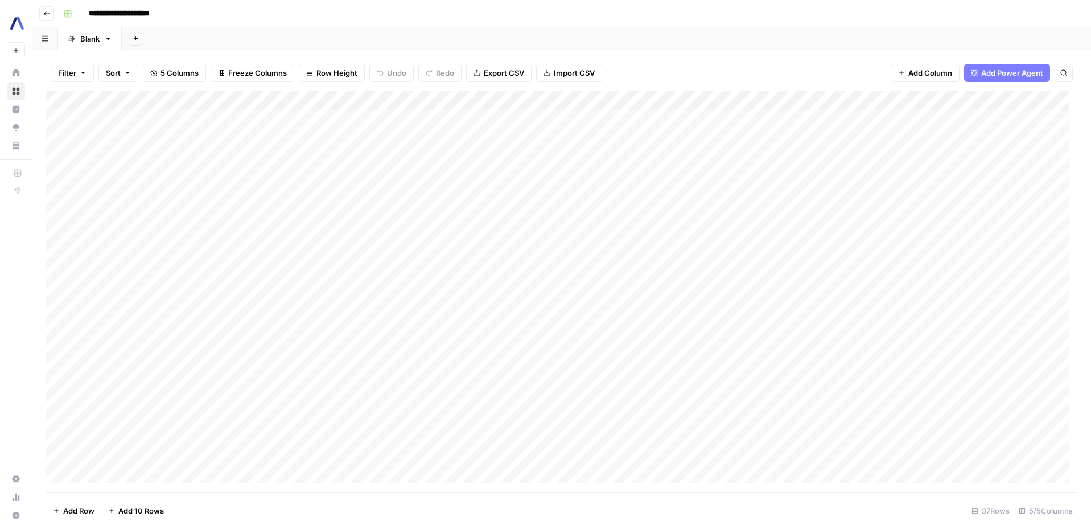
click at [434, 101] on div "Add Column" at bounding box center [562, 291] width 1032 height 401
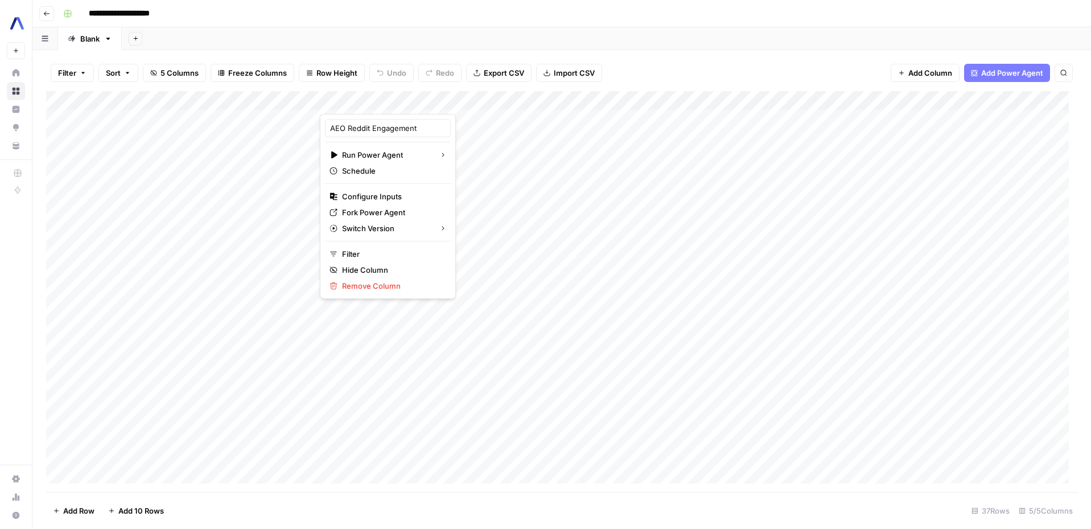
click at [413, 105] on div at bounding box center [390, 102] width 140 height 23
click at [450, 127] on div "Add Column" at bounding box center [562, 291] width 1032 height 401
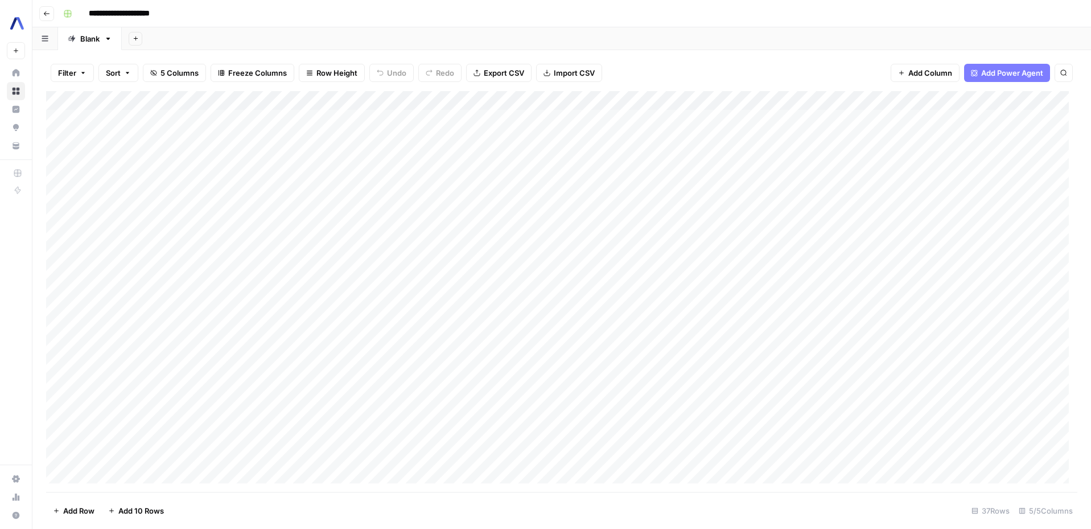
click at [389, 122] on div "Add Column" at bounding box center [562, 291] width 1032 height 401
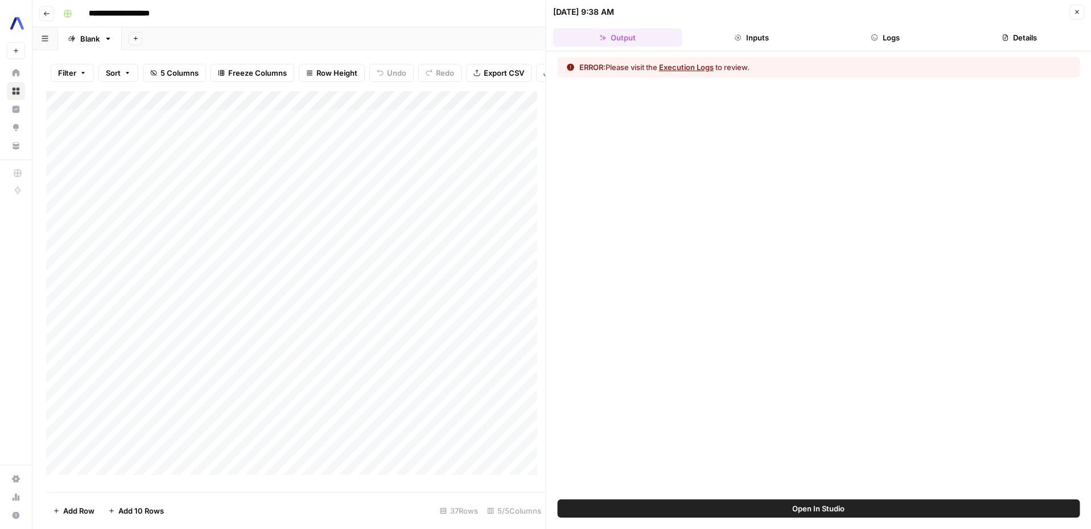
click at [437, 112] on div at bounding box center [389, 119] width 141 height 21
click at [437, 109] on div at bounding box center [389, 119] width 141 height 21
click at [434, 112] on div at bounding box center [389, 119] width 141 height 21
click at [1065, 31] on button "Details" at bounding box center [1019, 37] width 129 height 18
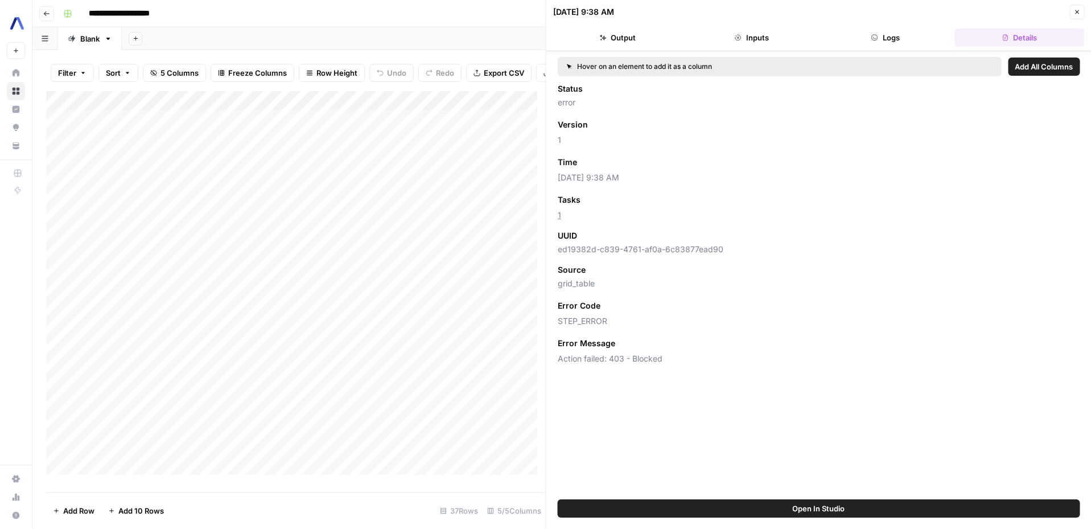
click at [905, 516] on button "Open In Studio" at bounding box center [819, 508] width 523 height 18
click at [436, 109] on div "Add Column" at bounding box center [296, 287] width 500 height 392
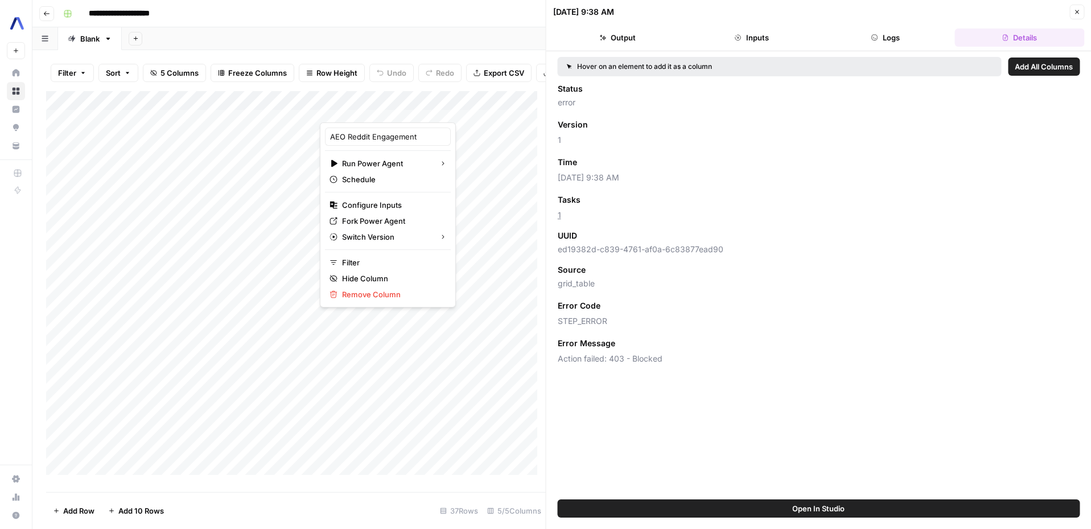
click at [392, 145] on div "AEO Reddit Engagement" at bounding box center [388, 137] width 126 height 18
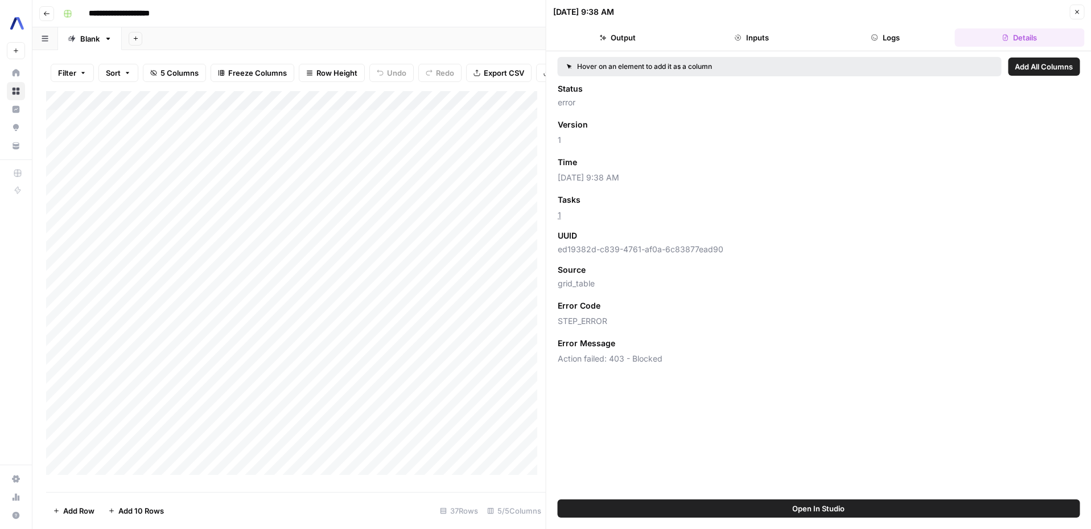
click at [392, 145] on div "Add Column" at bounding box center [296, 287] width 500 height 392
click at [434, 109] on div "Add Column" at bounding box center [296, 287] width 500 height 392
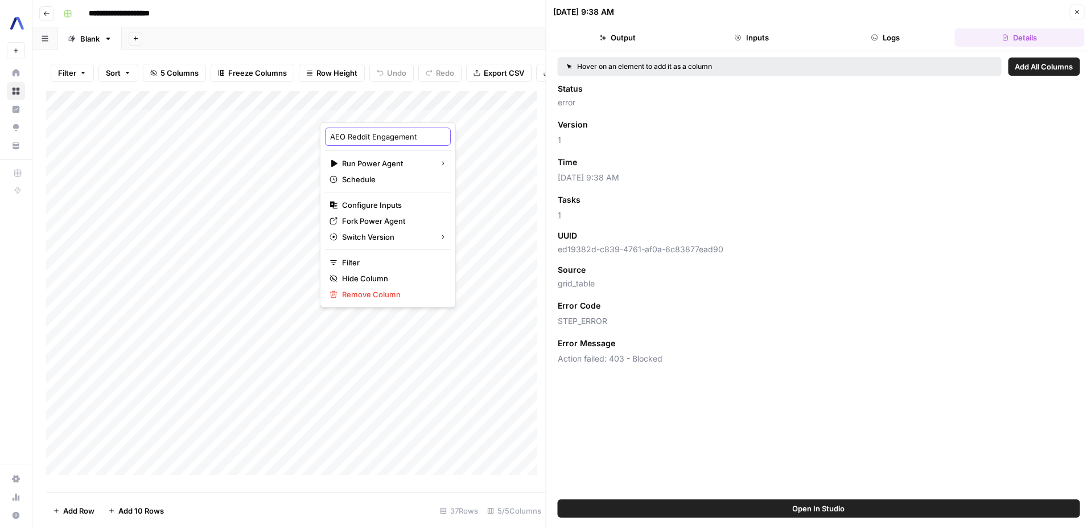
click at [381, 136] on input "AEO Reddit Engagement" at bounding box center [388, 136] width 116 height 11
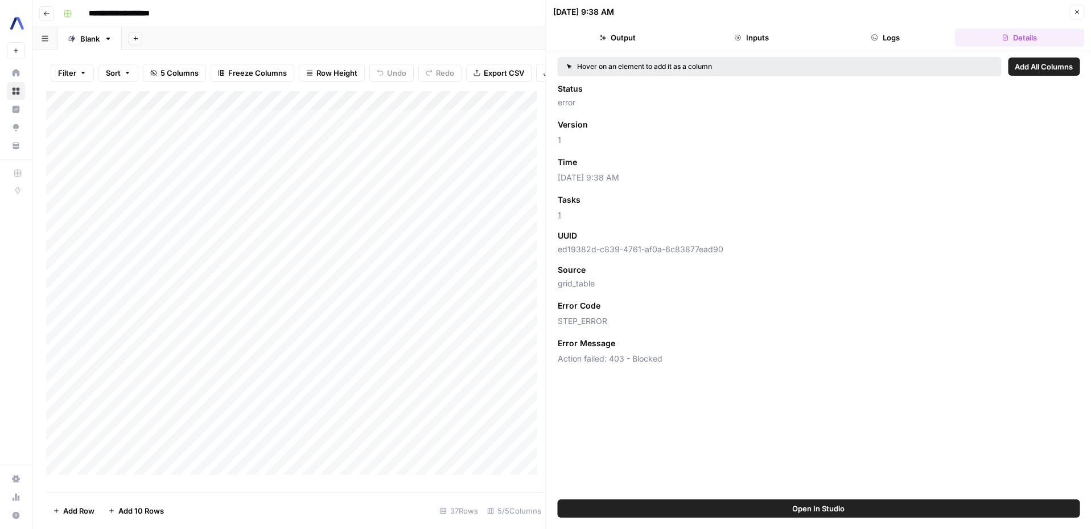
click at [434, 110] on div "Add Column" at bounding box center [296, 287] width 500 height 392
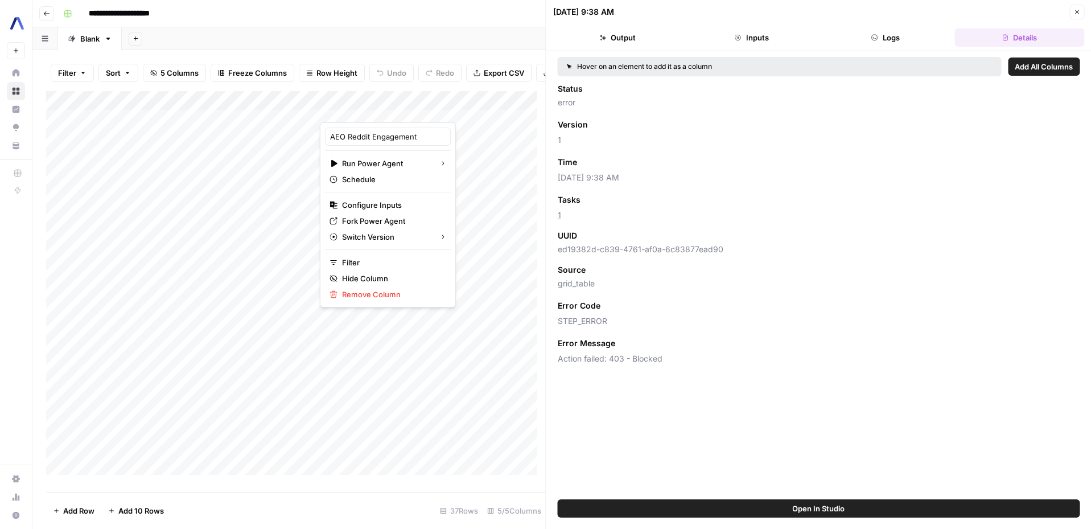
click at [1070, 11] on button "Close" at bounding box center [1077, 12] width 15 height 15
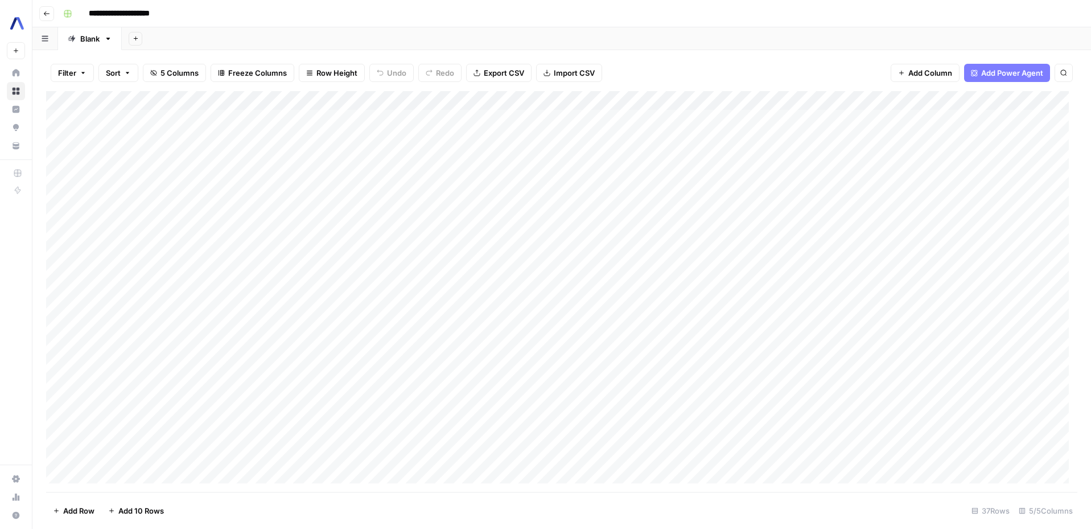
drag, startPoint x: 827, startPoint y: 491, endPoint x: 1063, endPoint y: 480, distance: 236.5
click at [1063, 480] on div "Add Column" at bounding box center [562, 291] width 1032 height 401
click at [998, 103] on div "Add Column" at bounding box center [562, 291] width 1032 height 401
click at [998, 103] on div at bounding box center [852, 102] width 307 height 23
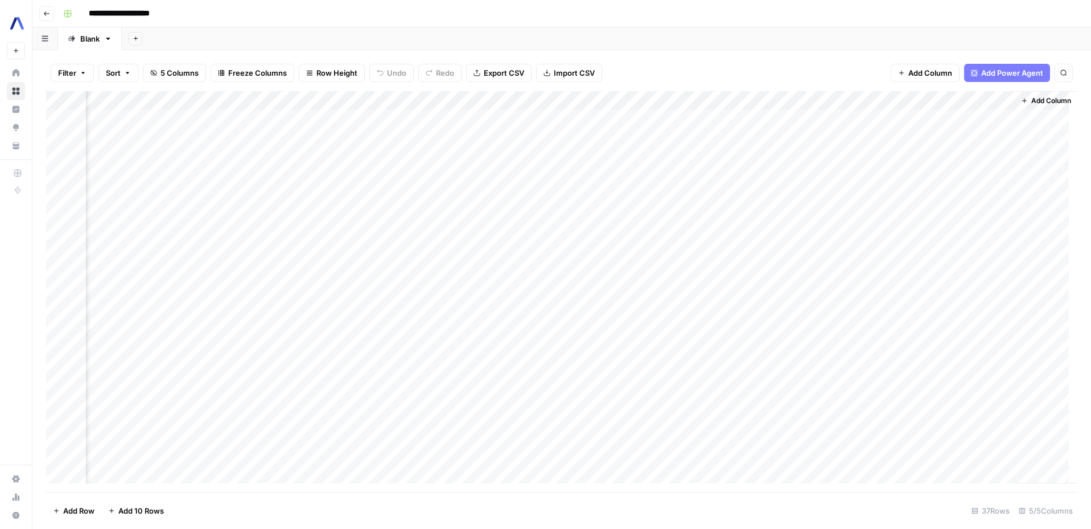
click at [945, 52] on div "Filter Sort 5 Columns Freeze Columns Row Height Undo Redo Export CSV Import CSV…" at bounding box center [561, 289] width 1059 height 479
click at [50, 41] on button "button" at bounding box center [45, 38] width 26 height 22
click at [54, 38] on button "button" at bounding box center [45, 38] width 26 height 22
click at [430, 118] on div "Add Column" at bounding box center [562, 291] width 1032 height 401
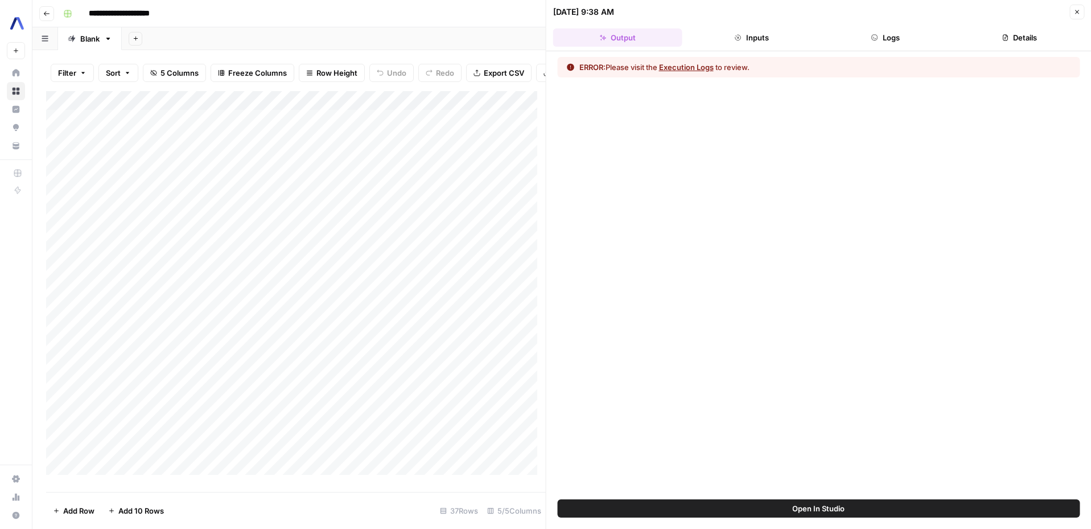
click at [897, 43] on button "Logs" at bounding box center [885, 37] width 129 height 18
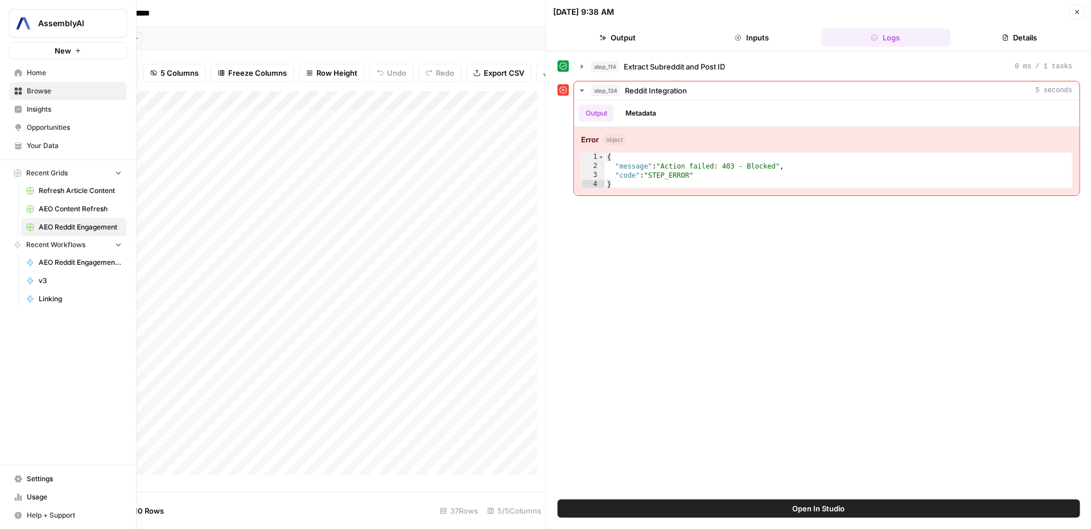
click at [35, 126] on span "Opportunities" at bounding box center [74, 127] width 95 height 10
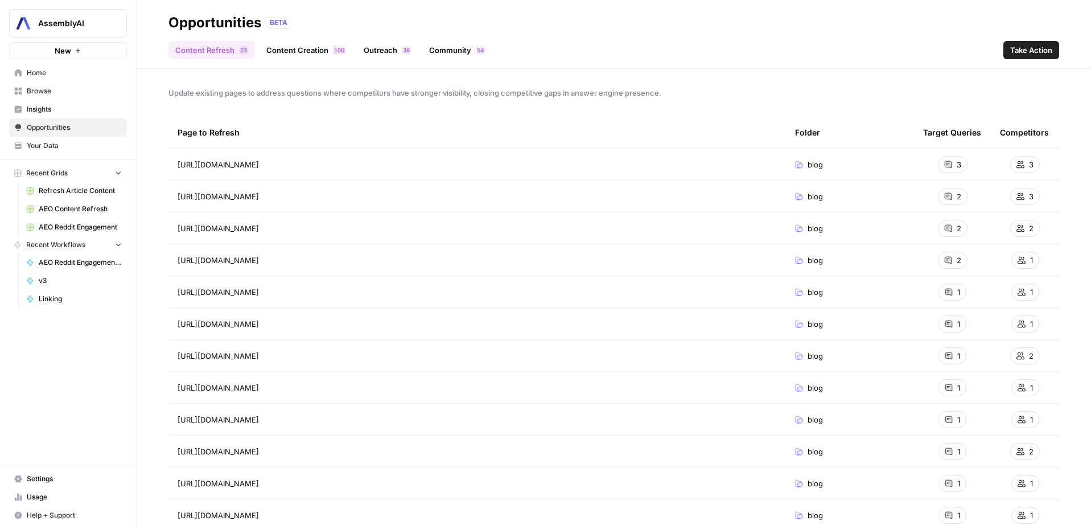
click at [368, 54] on link "Outreach 6 3" at bounding box center [387, 50] width 61 height 18
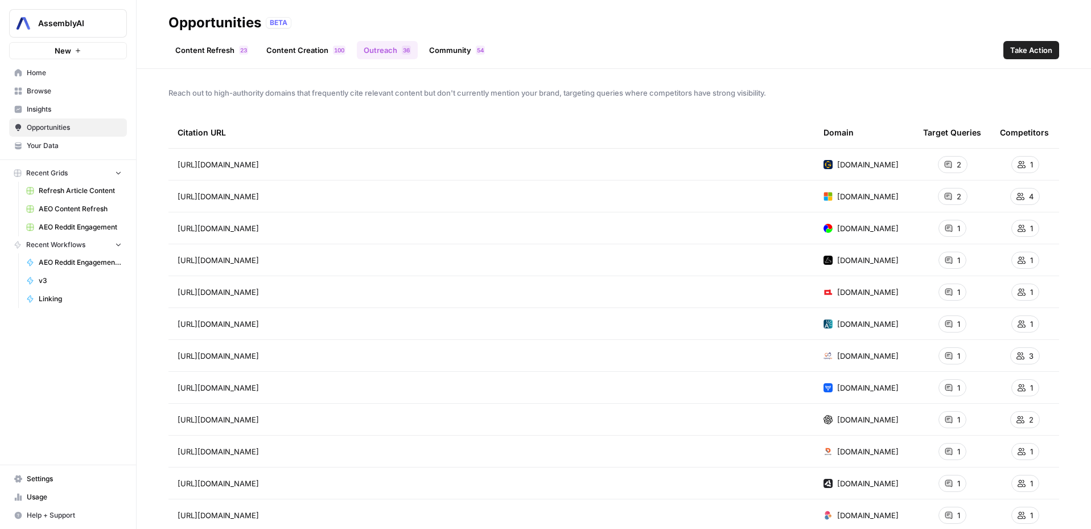
click at [284, 43] on link "Content Creation 0 0 1" at bounding box center [306, 50] width 93 height 18
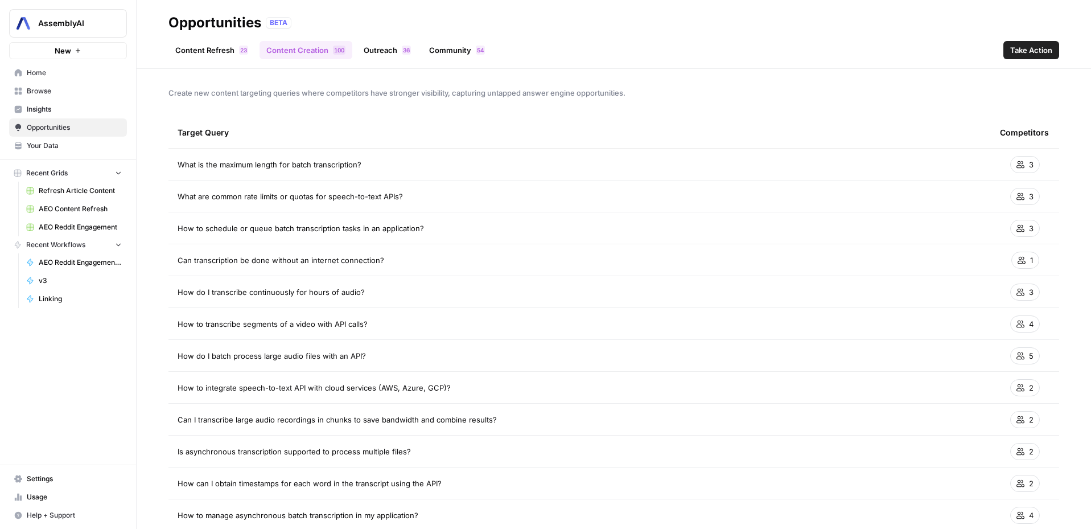
click at [214, 55] on link "Content Refresh 3 2" at bounding box center [212, 50] width 87 height 18
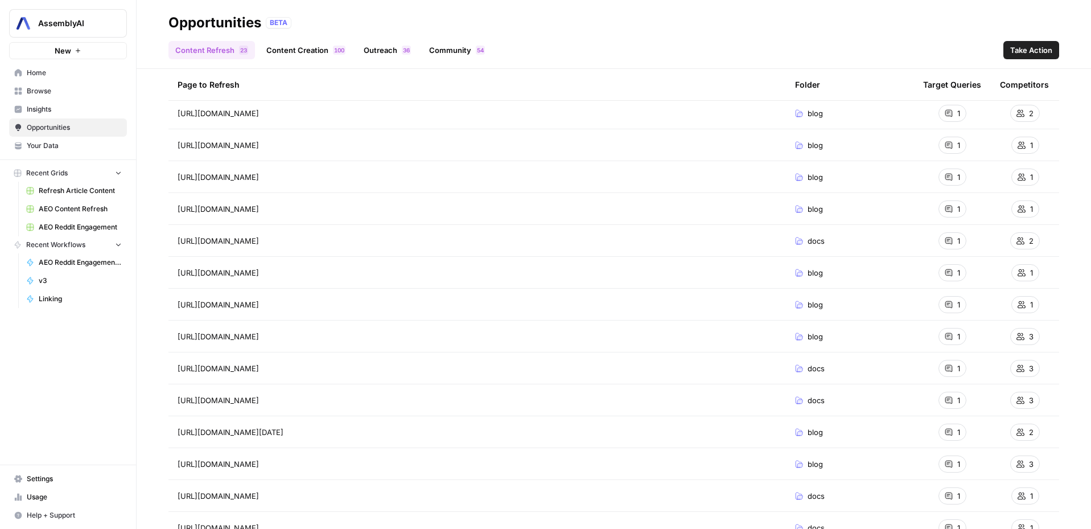
scroll to position [371, 0]
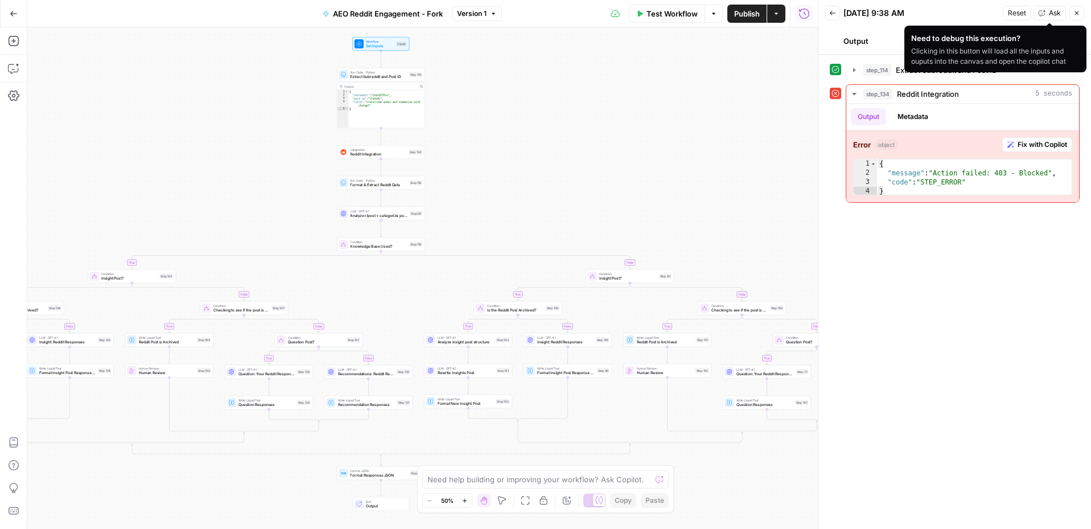
click at [1081, 6] on button "Close" at bounding box center [1077, 13] width 15 height 15
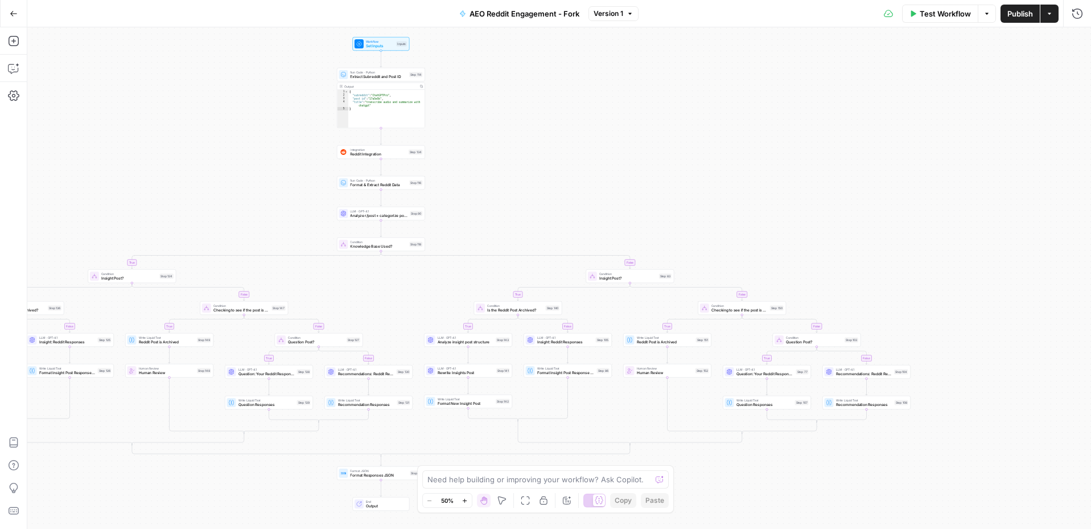
click at [1048, 19] on button "Actions" at bounding box center [1050, 14] width 18 height 18
